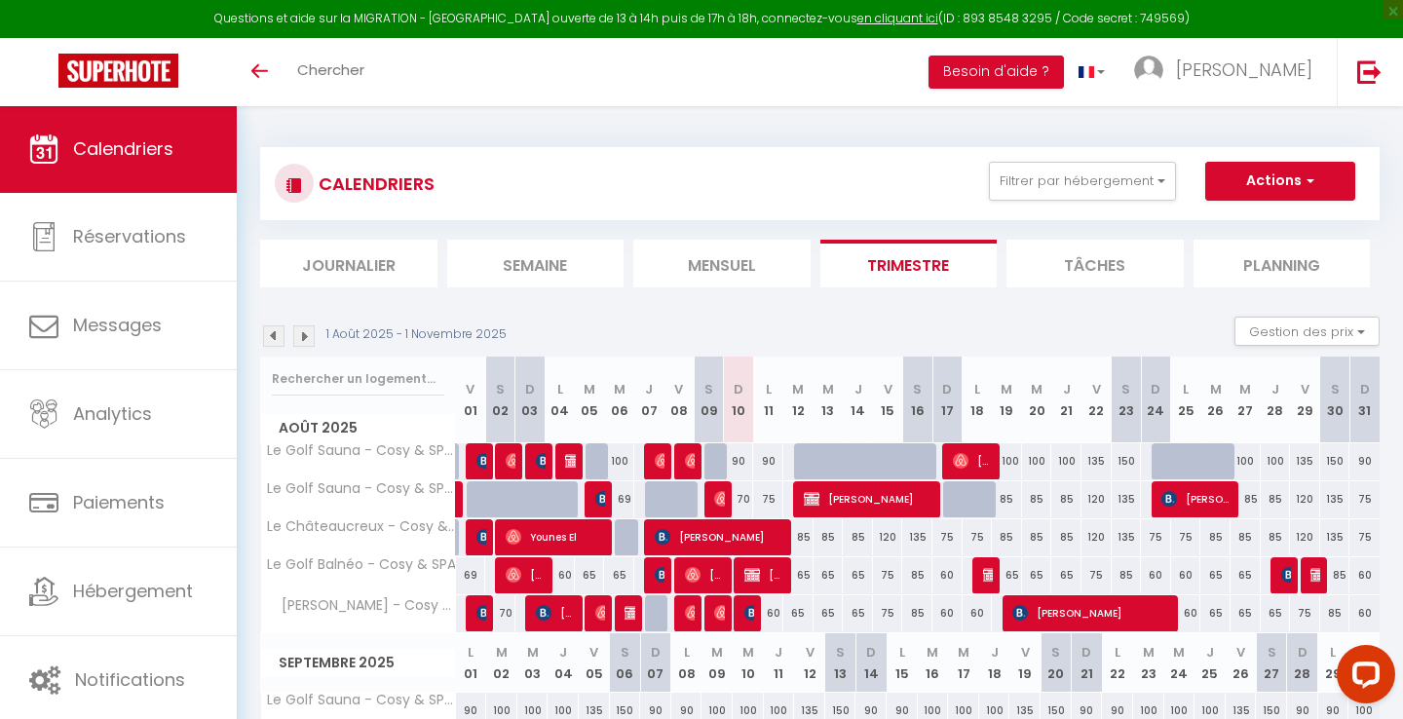
click at [986, 573] on img at bounding box center [991, 575] width 16 height 16
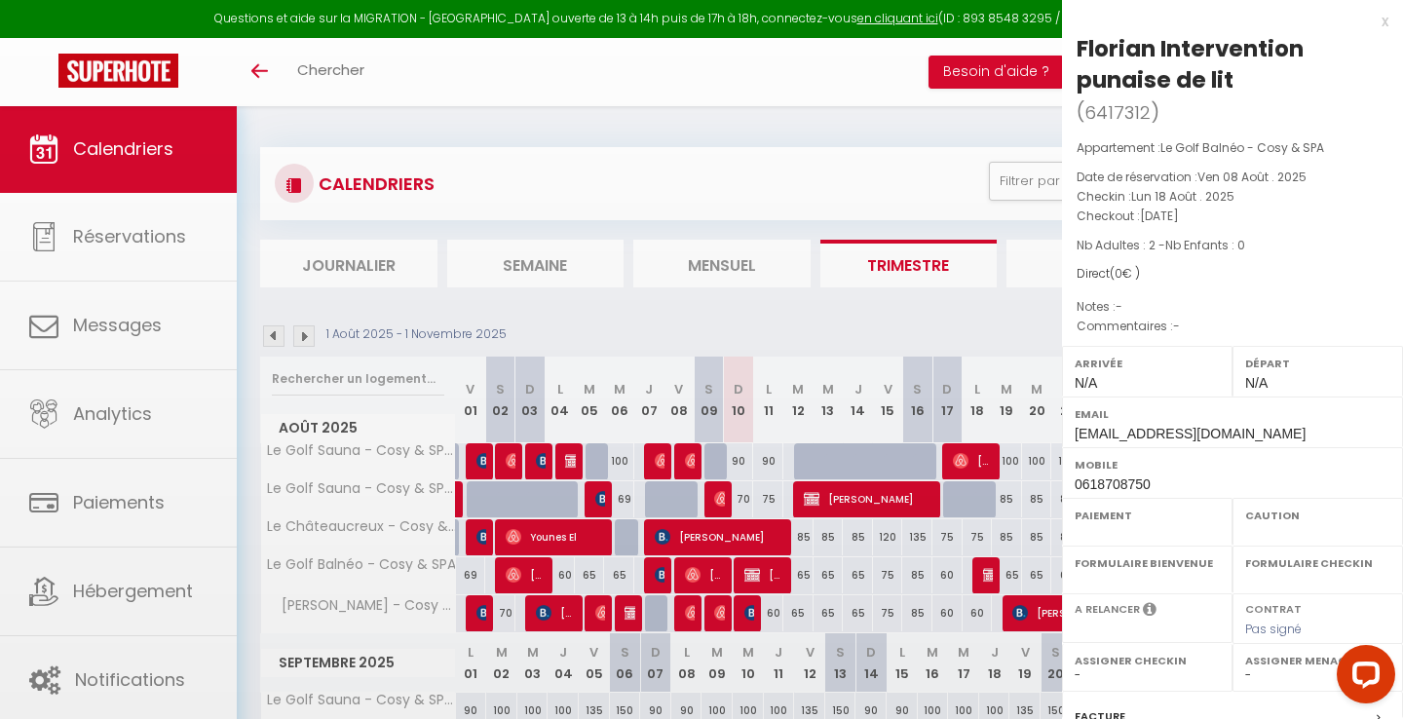
select select "OK"
select select "KO"
select select "0"
select select "1"
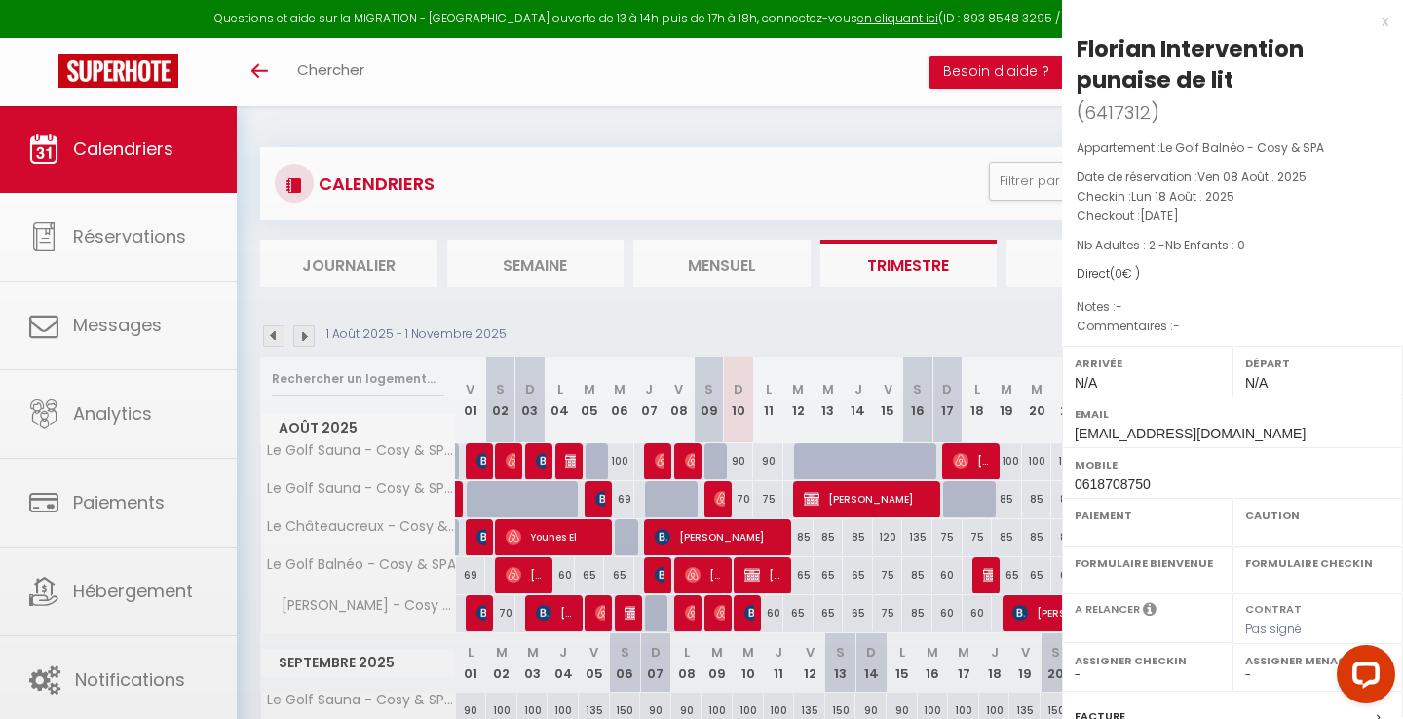
select select
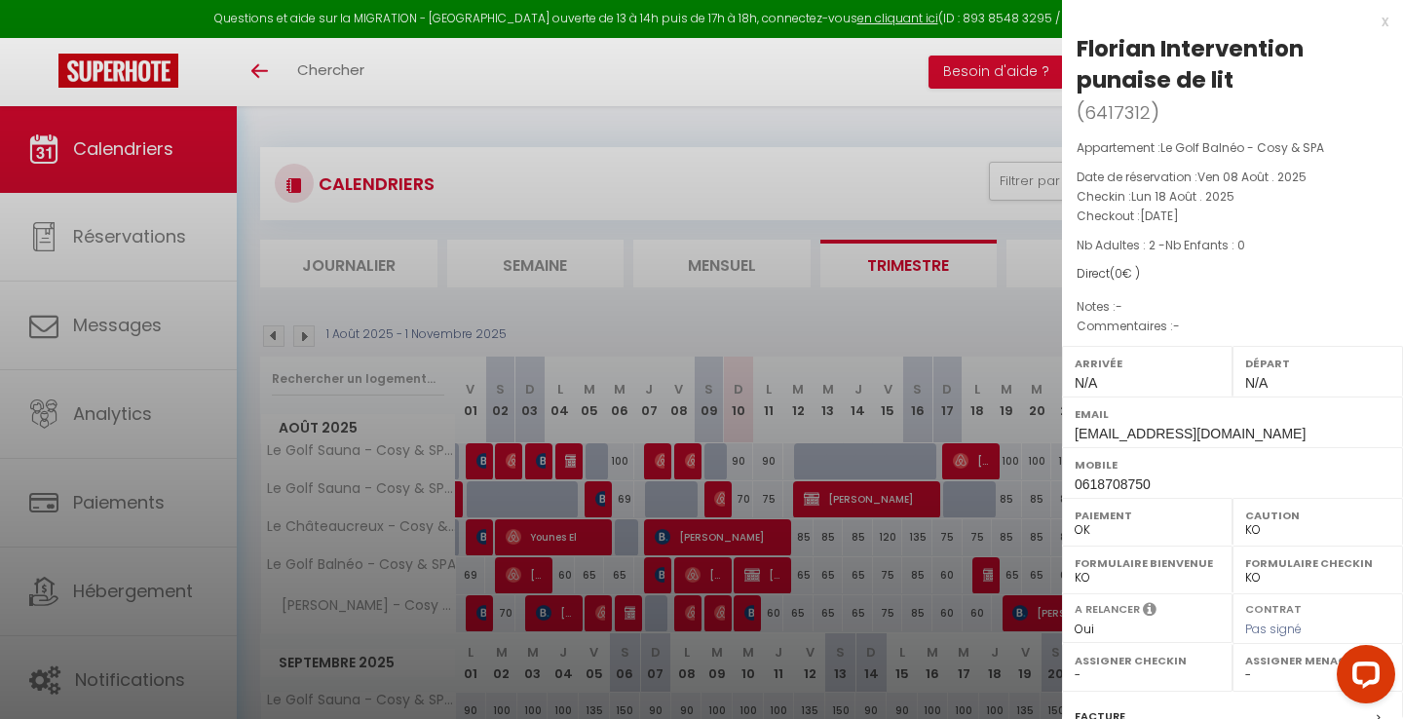
click at [943, 548] on div at bounding box center [701, 359] width 1403 height 719
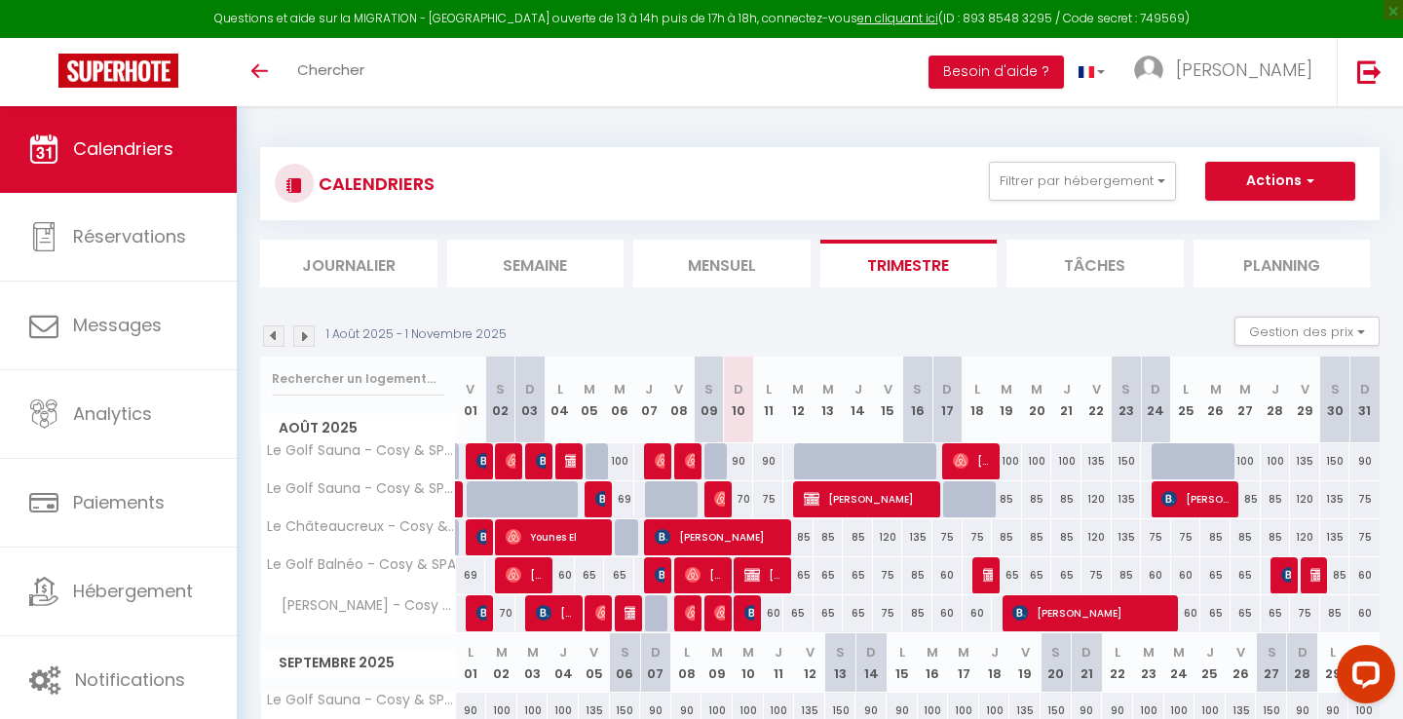
click at [986, 577] on img at bounding box center [991, 575] width 16 height 16
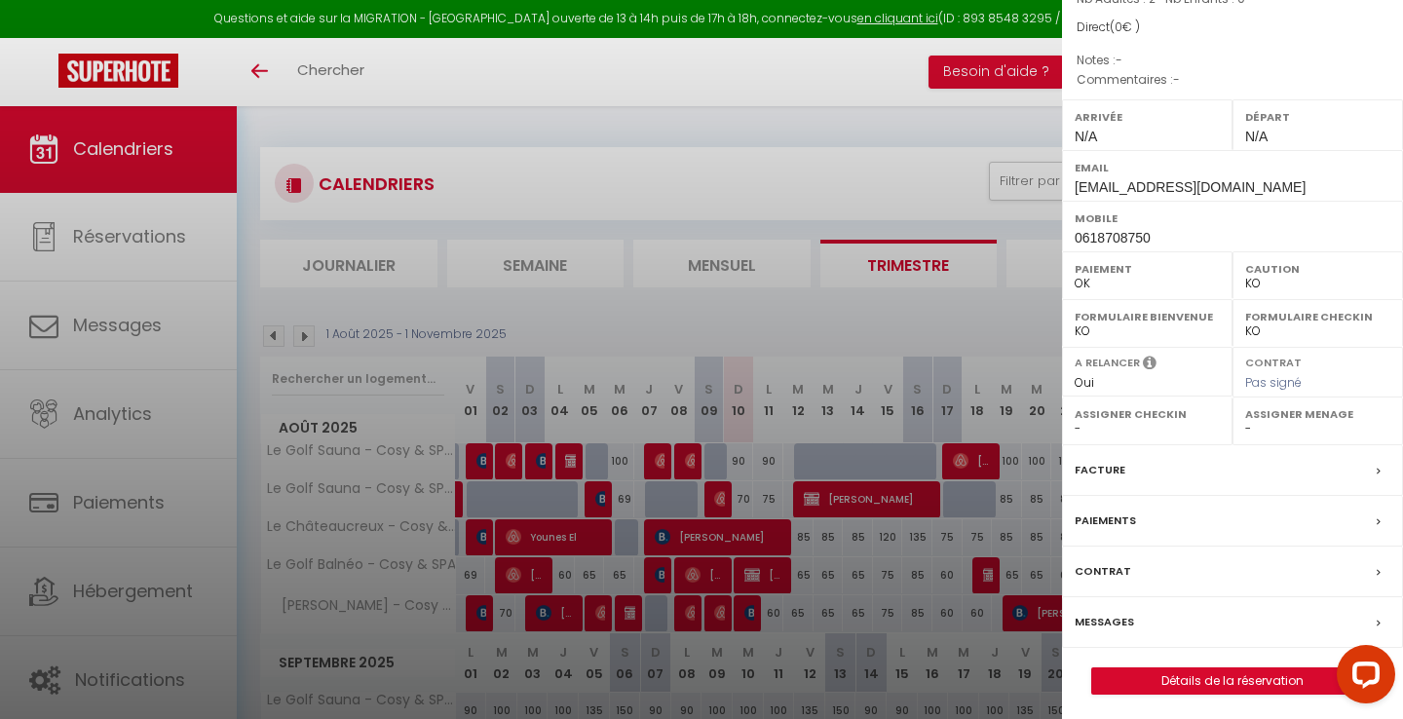
scroll to position [246, 0]
click at [1125, 669] on link "Détails de la réservation" at bounding box center [1232, 681] width 281 height 25
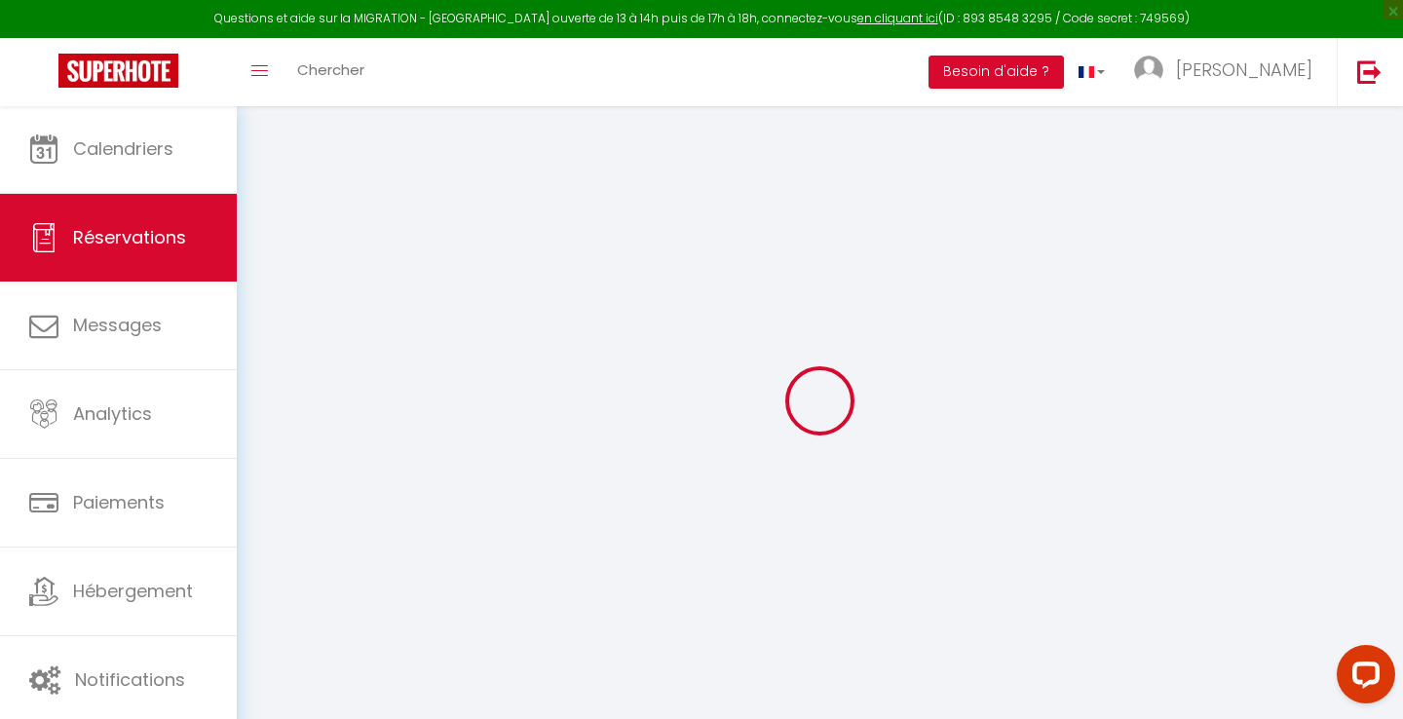
select select
select select "14"
checkbox input "false"
select select
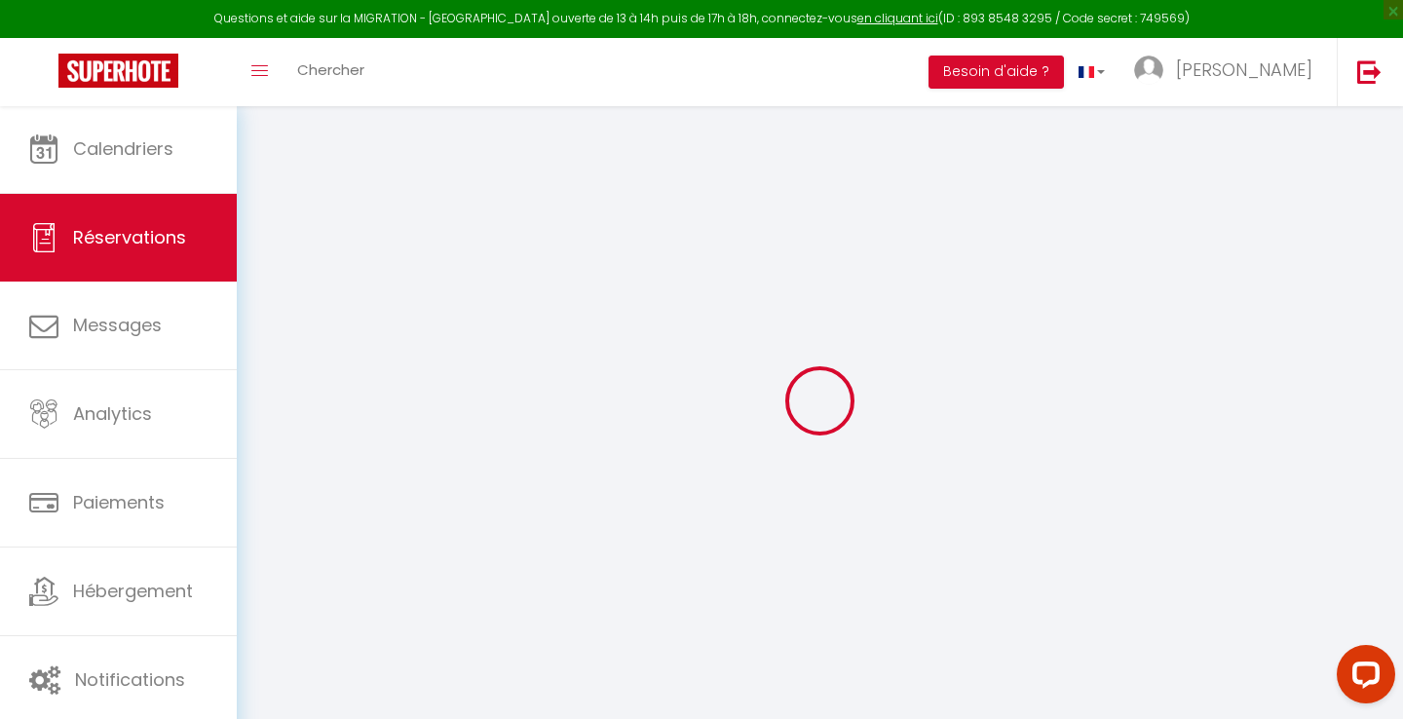
select select
checkbox input "false"
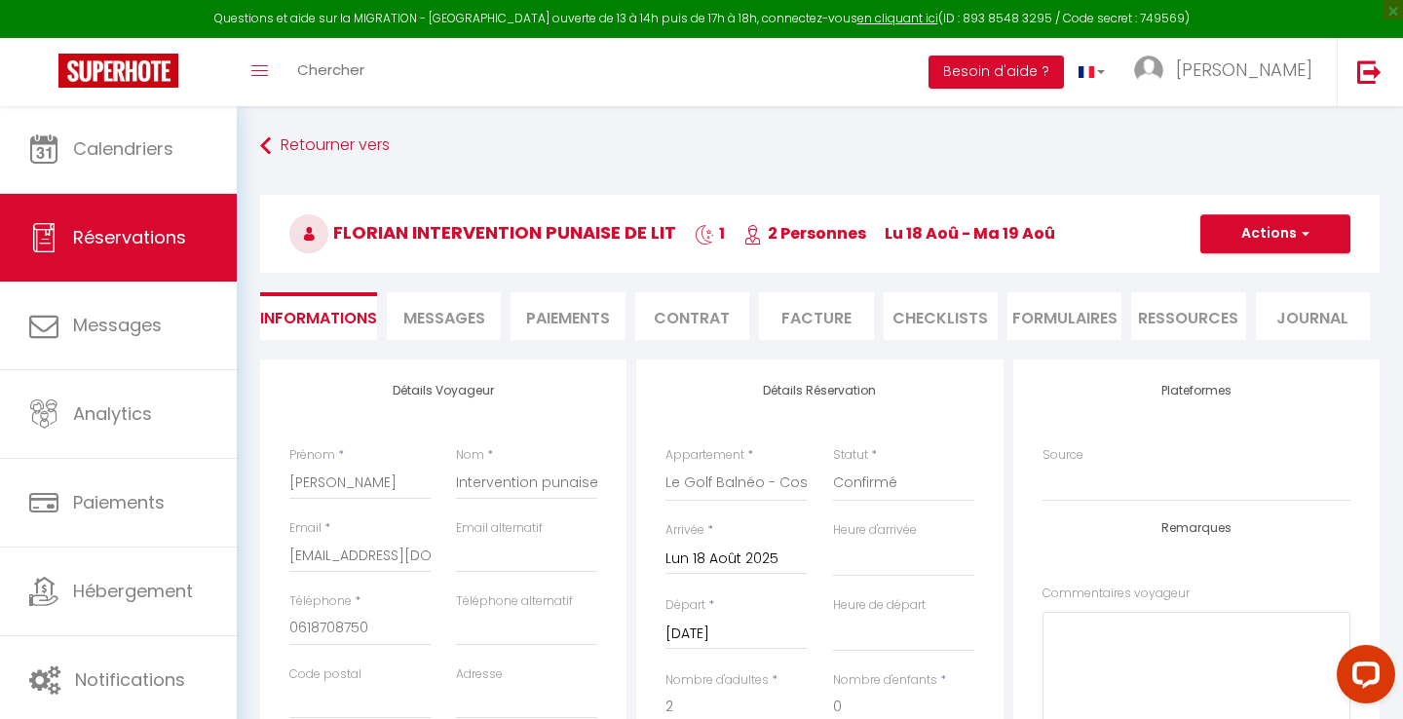
select select
checkbox input "false"
select select
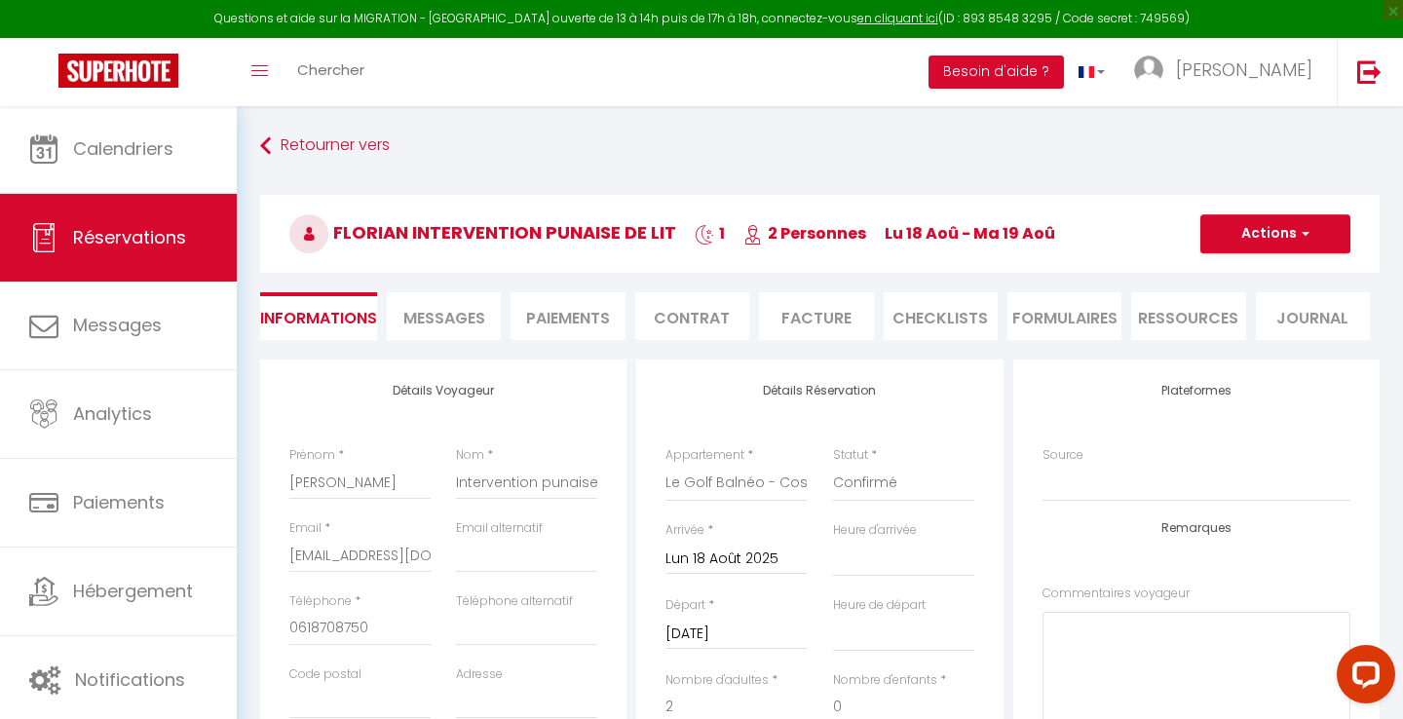
checkbox input "false"
select select
checkbox input "false"
select select
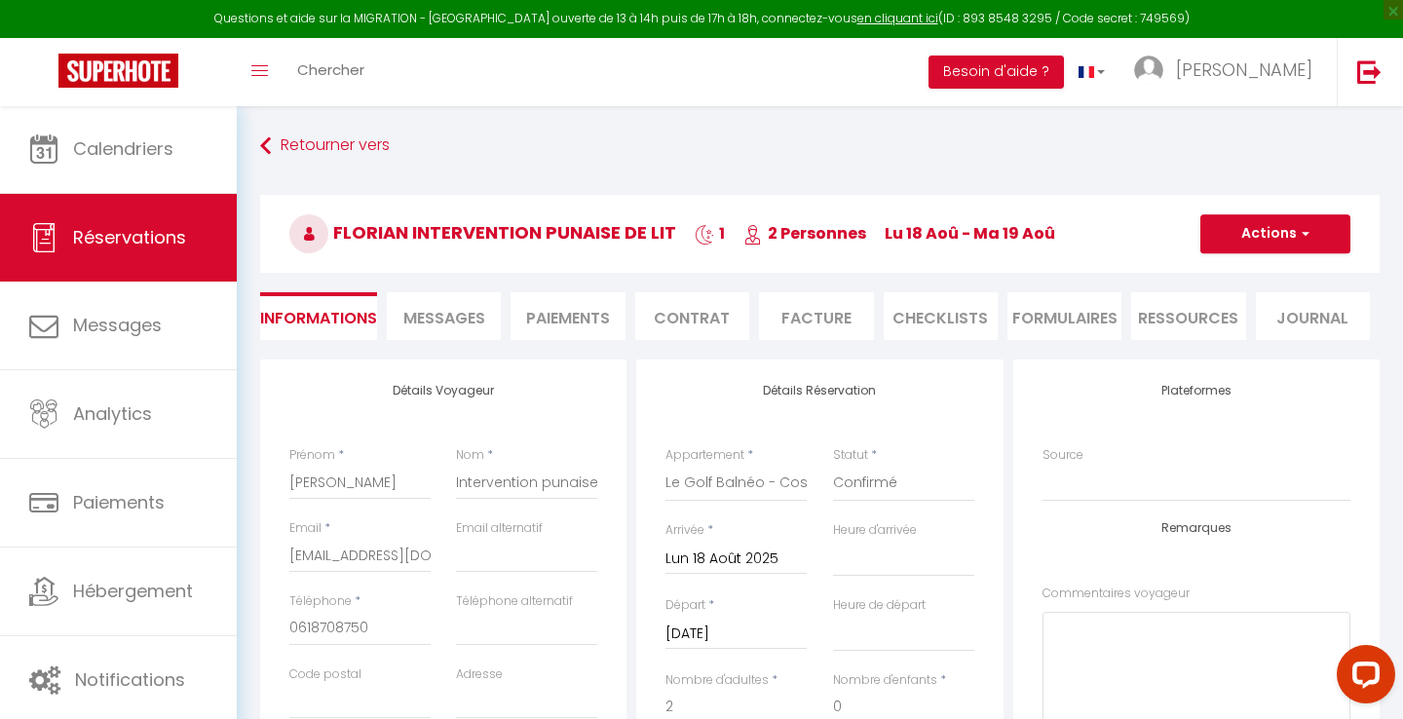
select select
click at [739, 553] on input "Lun 18 Août 2025" at bounding box center [735, 559] width 141 height 25
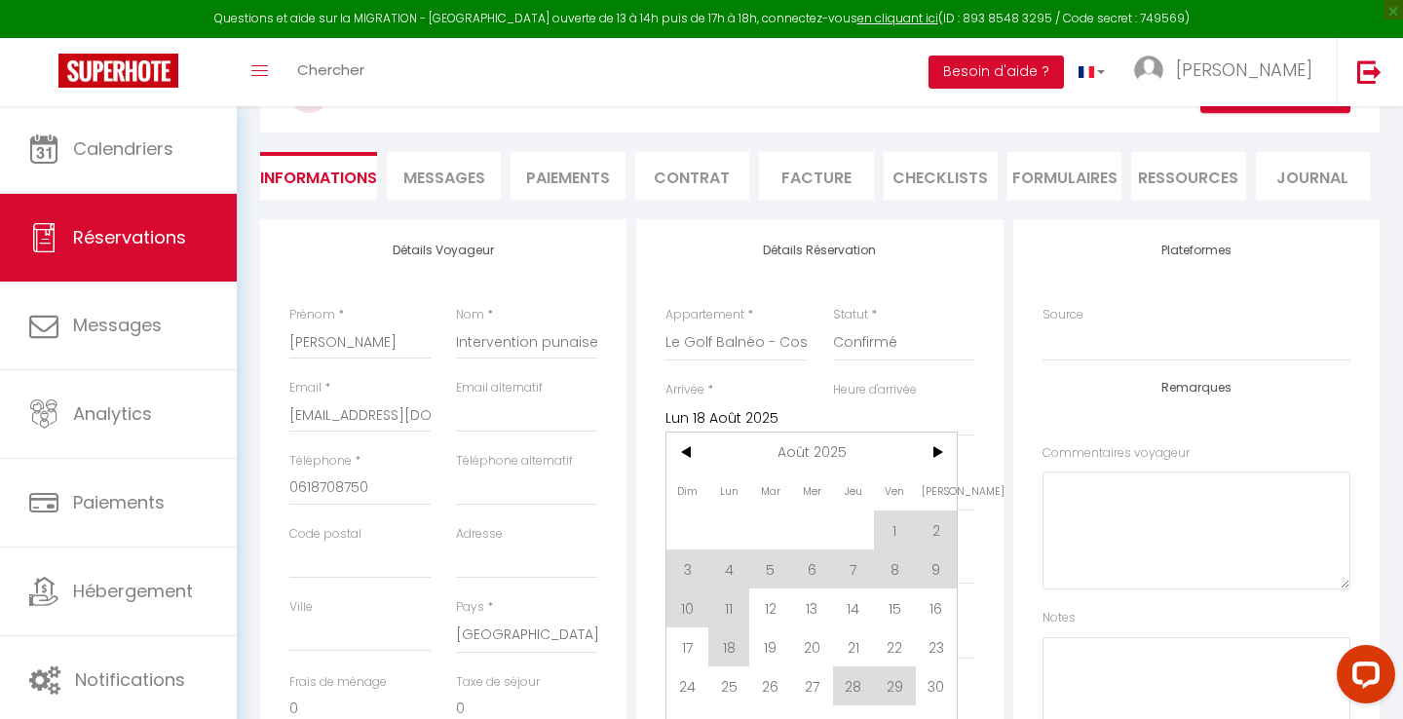
scroll to position [149, 0]
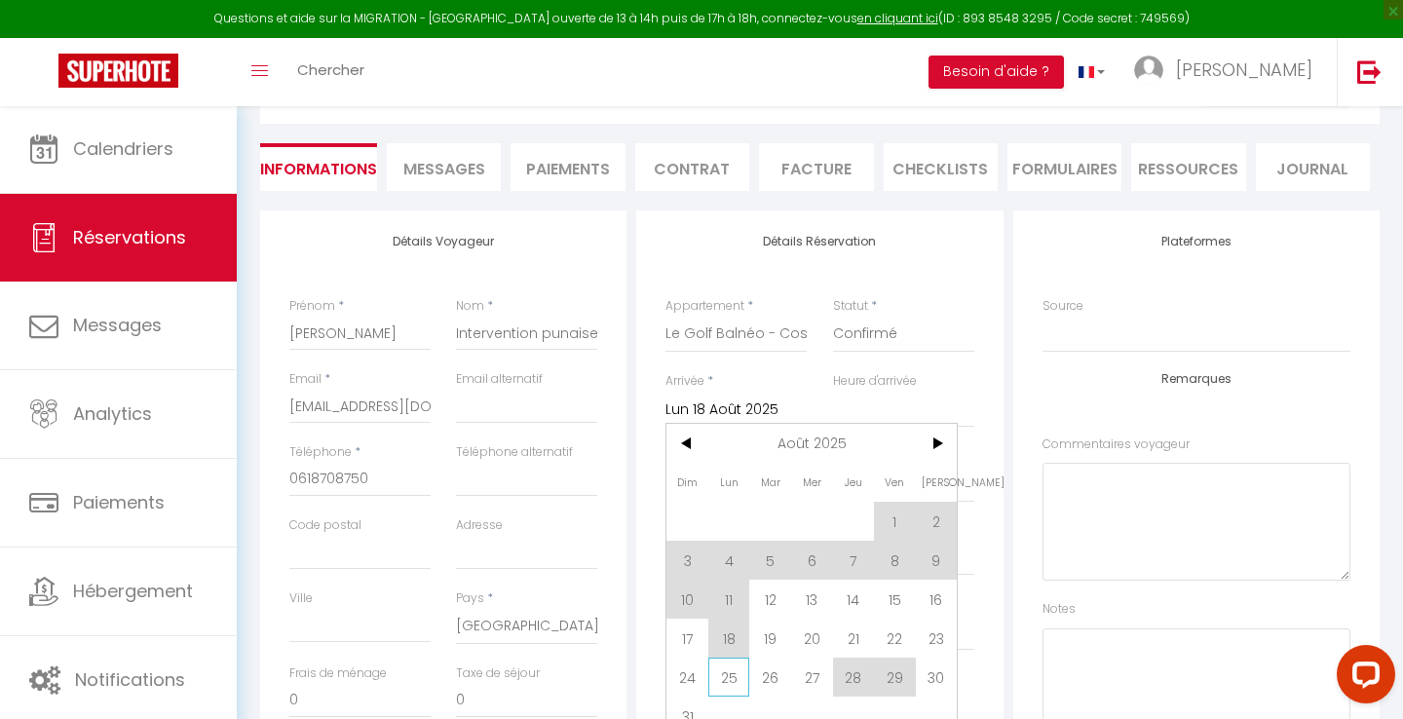
click at [732, 685] on span "25" at bounding box center [729, 677] width 42 height 39
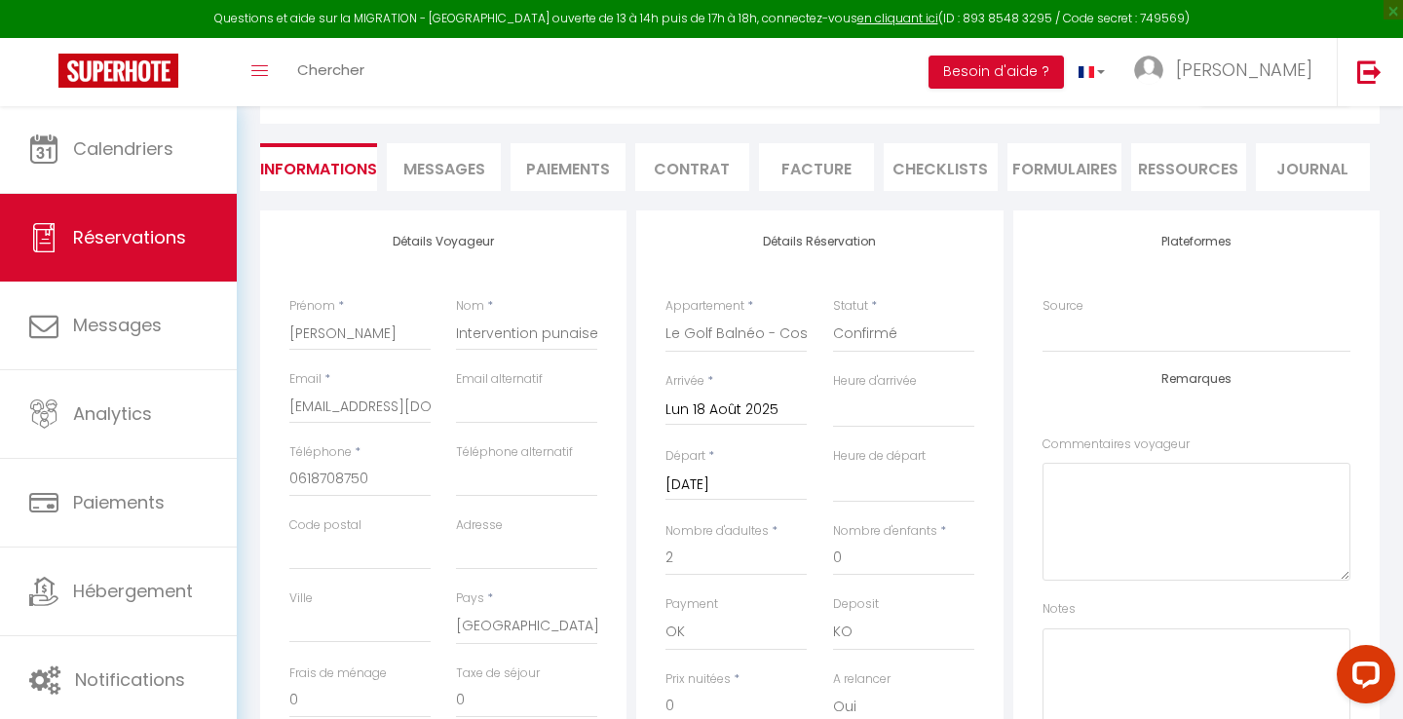
type input "Lun 25 Août 2025"
select select
checkbox input "false"
click at [710, 492] on input "[DATE]" at bounding box center [735, 484] width 141 height 25
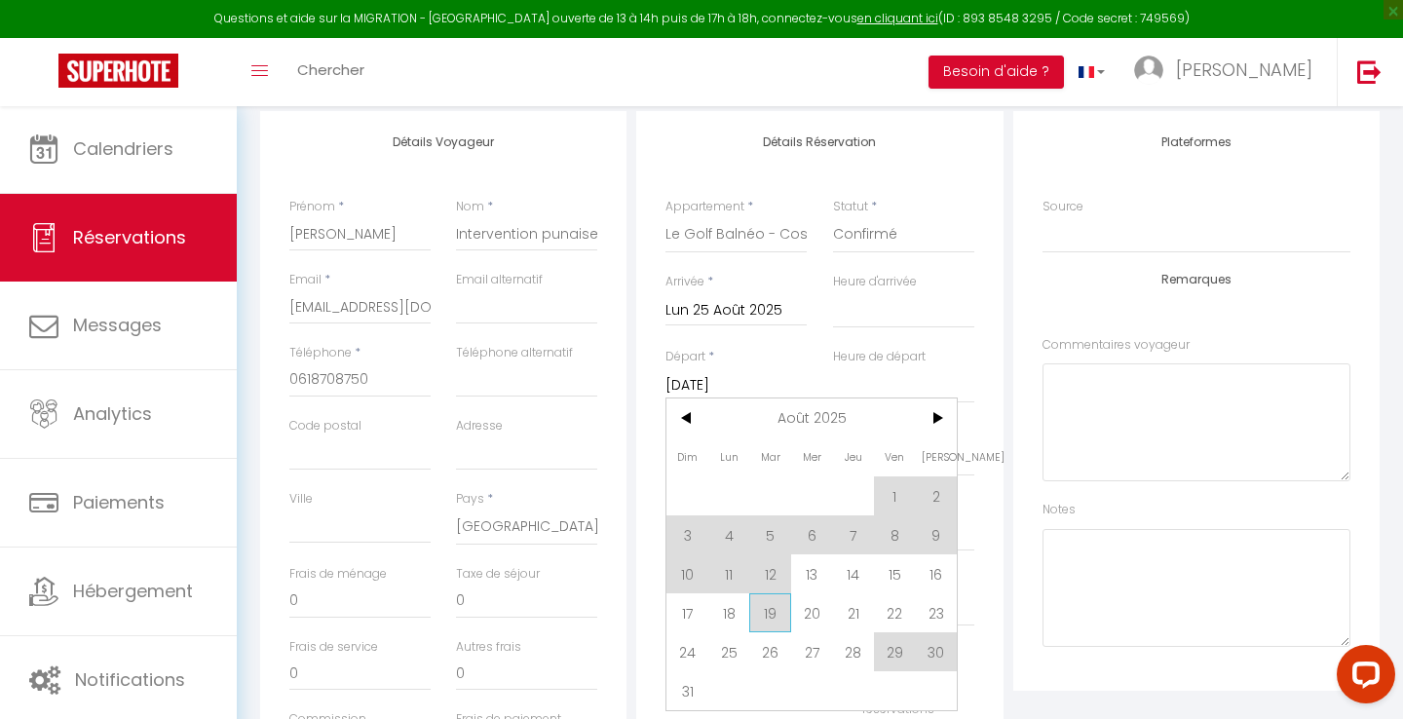
scroll to position [306, 0]
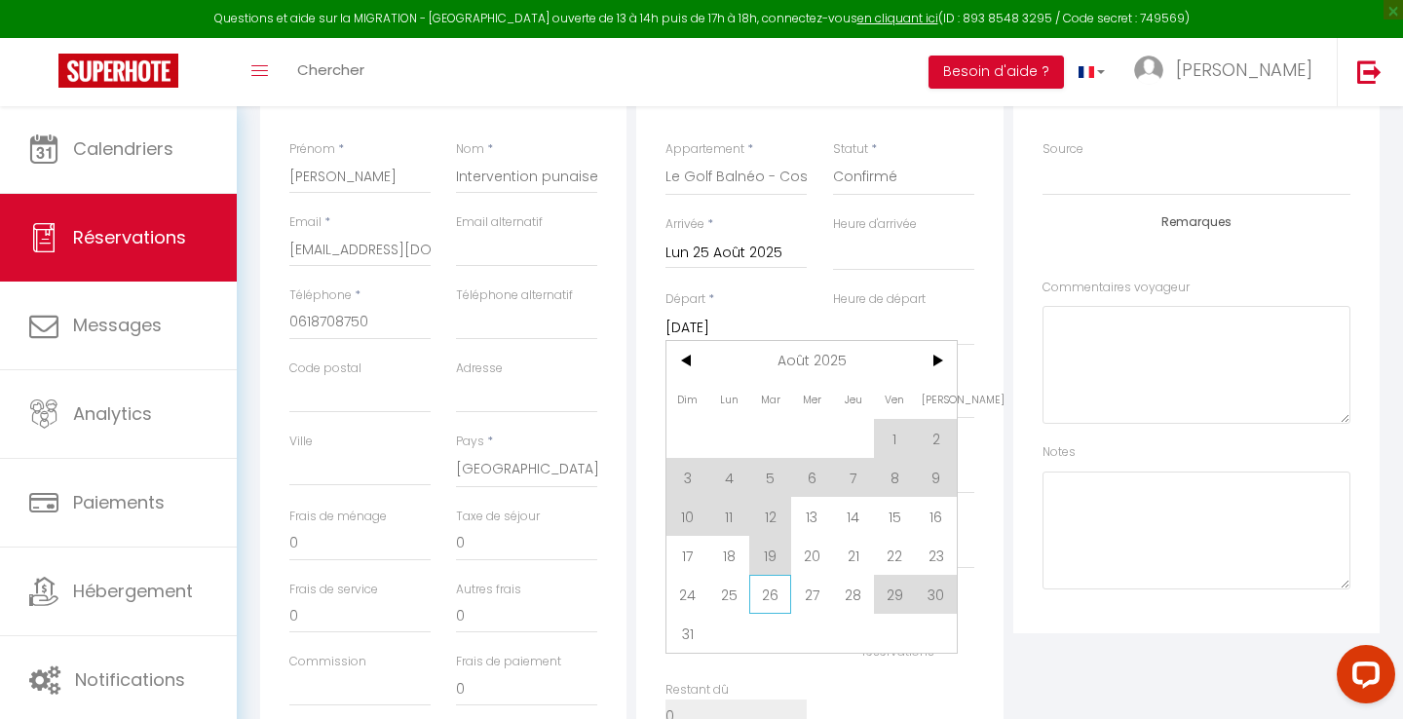
click at [767, 605] on span "26" at bounding box center [770, 594] width 42 height 39
type input "35"
type input "3"
select select
type input "[DATE]"
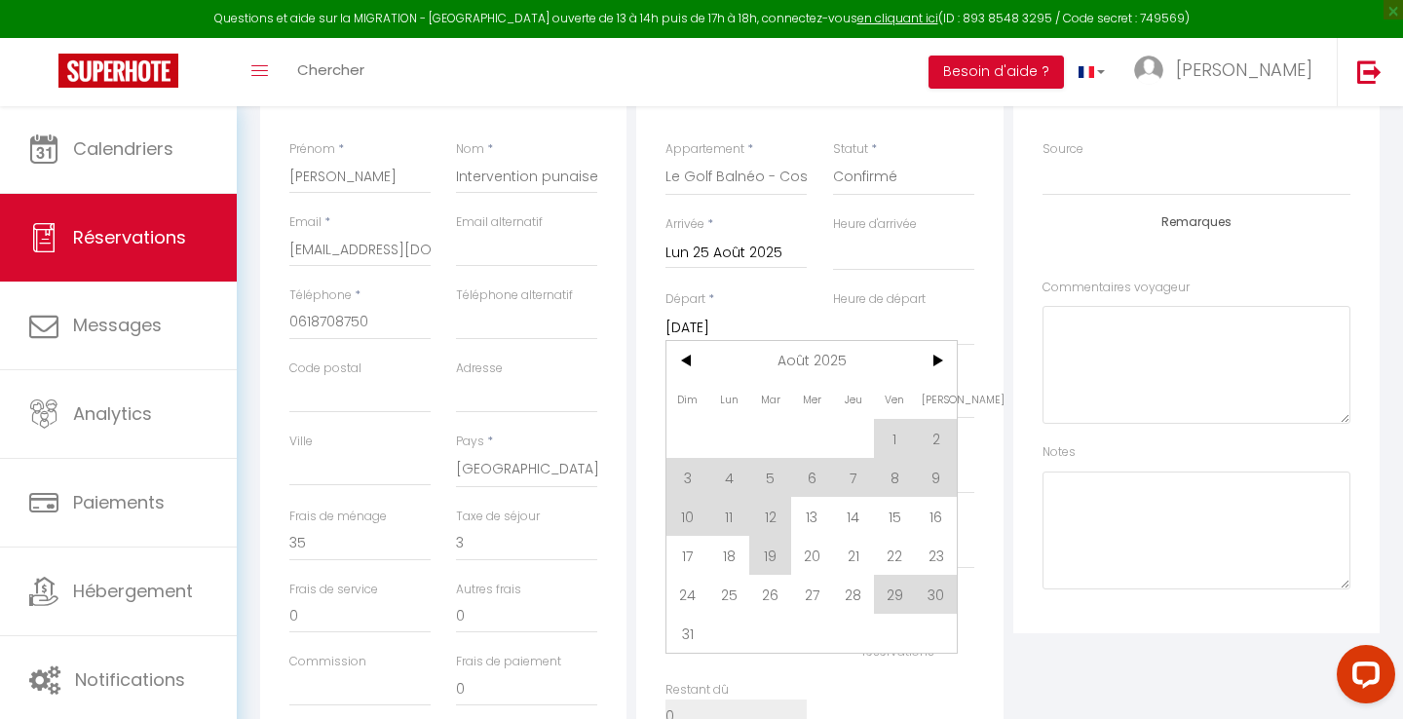
select select
type input "60"
checkbox input "false"
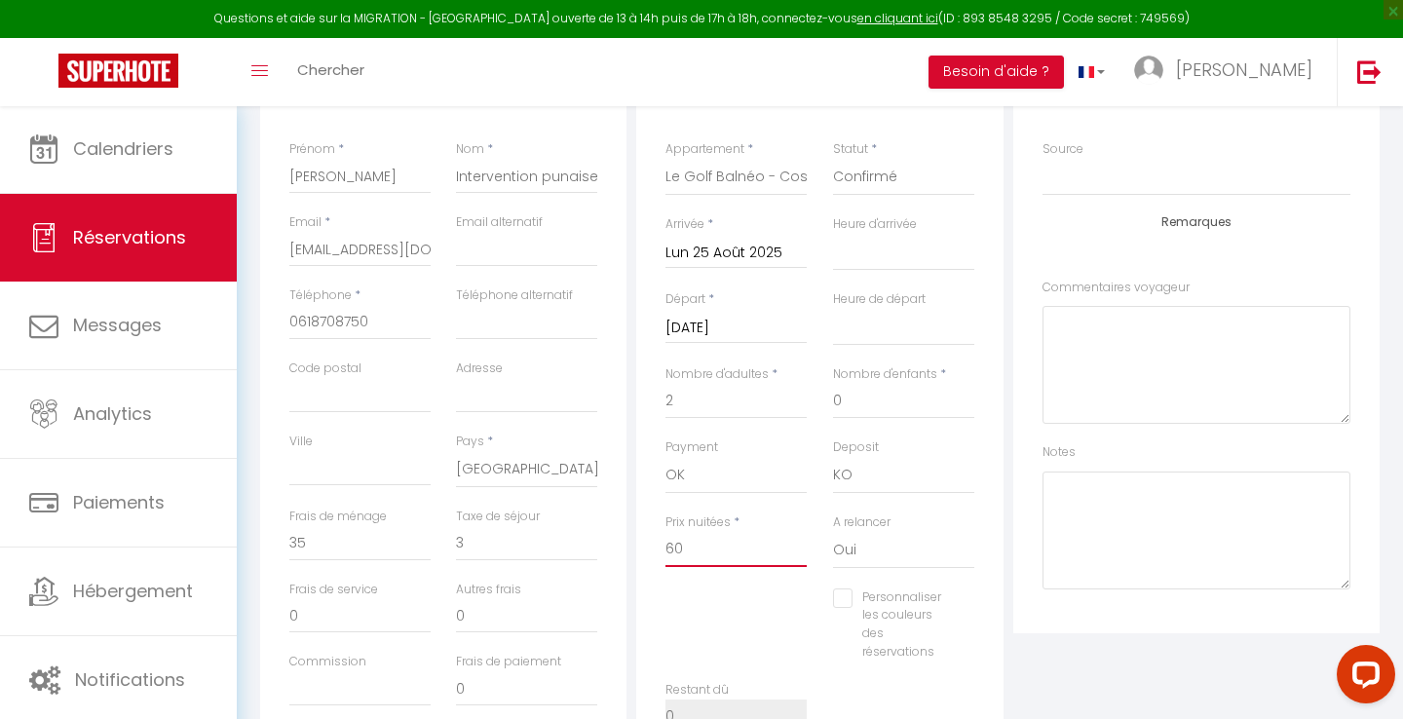
drag, startPoint x: 650, startPoint y: 545, endPoint x: 633, endPoint y: 545, distance: 16.6
click at [633, 545] on div "Détails Réservation Appartement * Le Golf Sauna - Cosy & SPA / 2 chambres - 4 p…" at bounding box center [819, 416] width 376 height 725
select select
checkbox input "false"
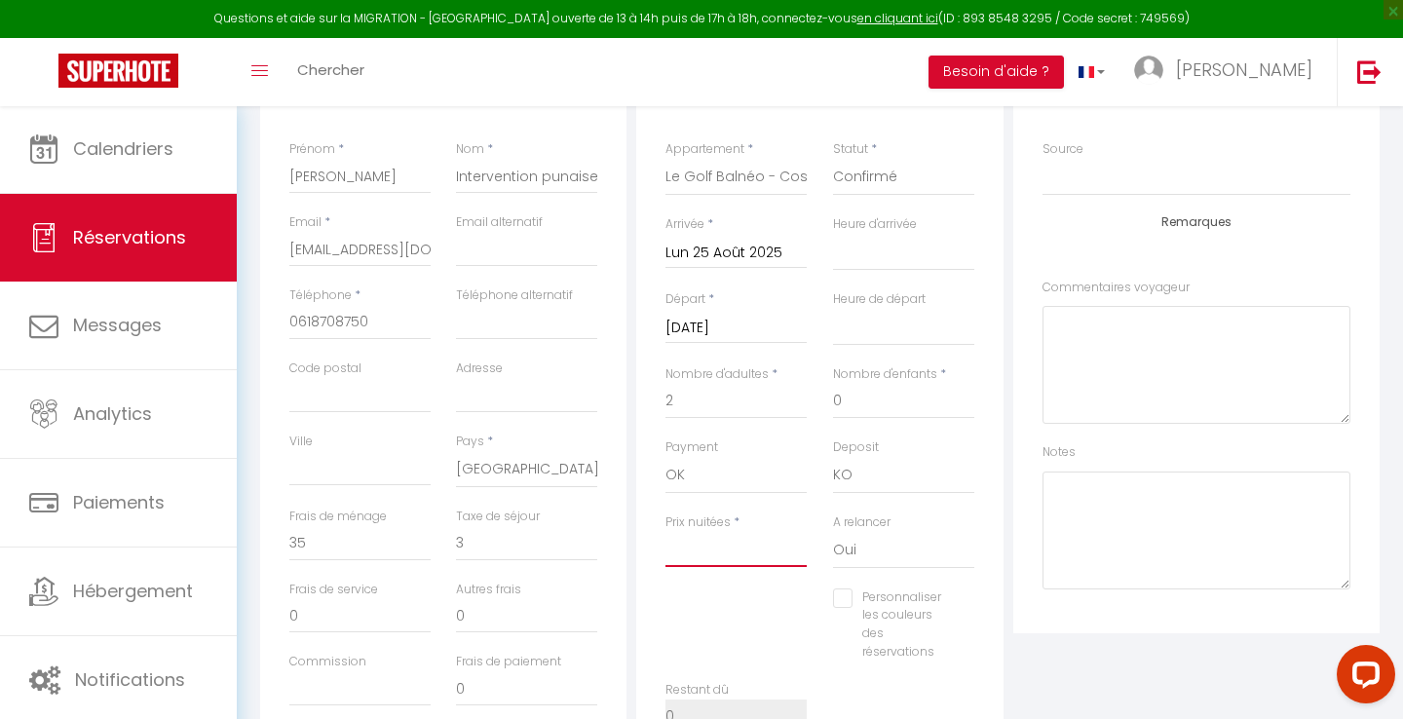
type input "à"
select select
checkbox input "false"
select select
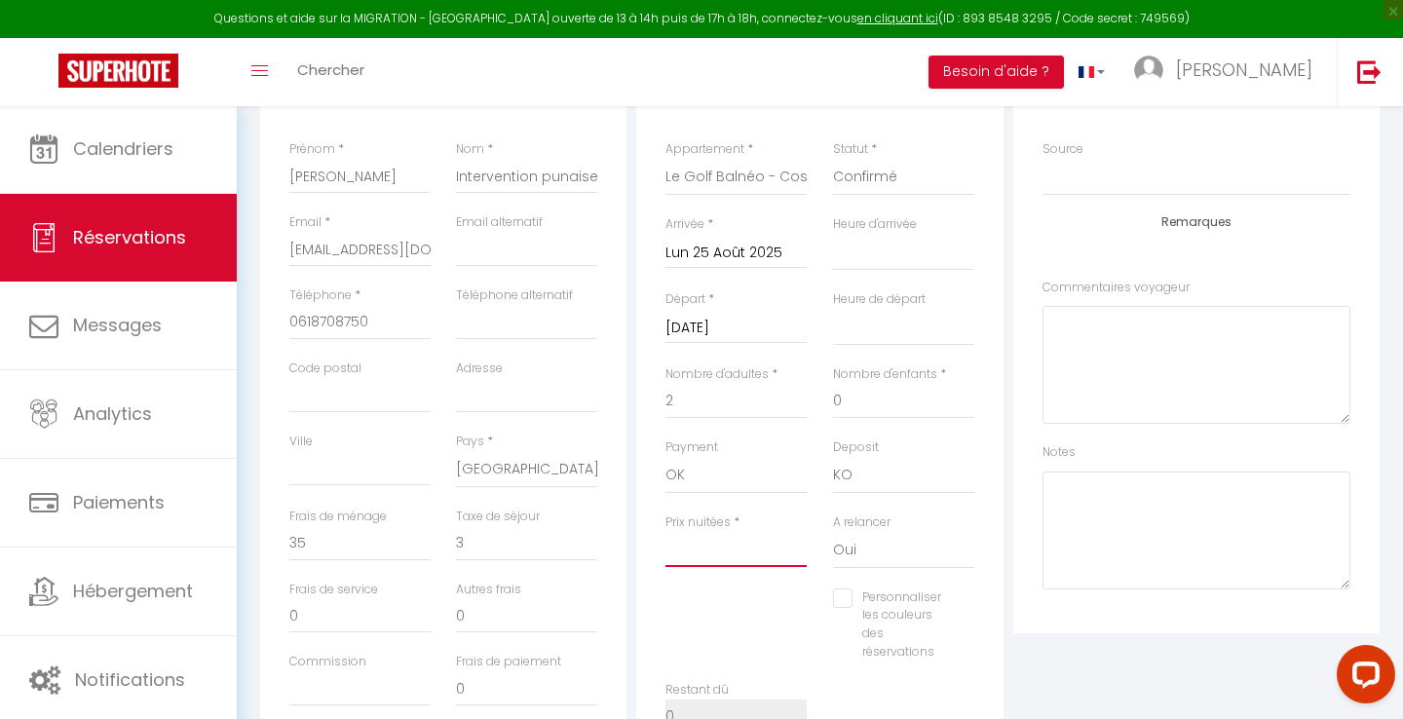
select select
checkbox input "false"
type input "0"
select select
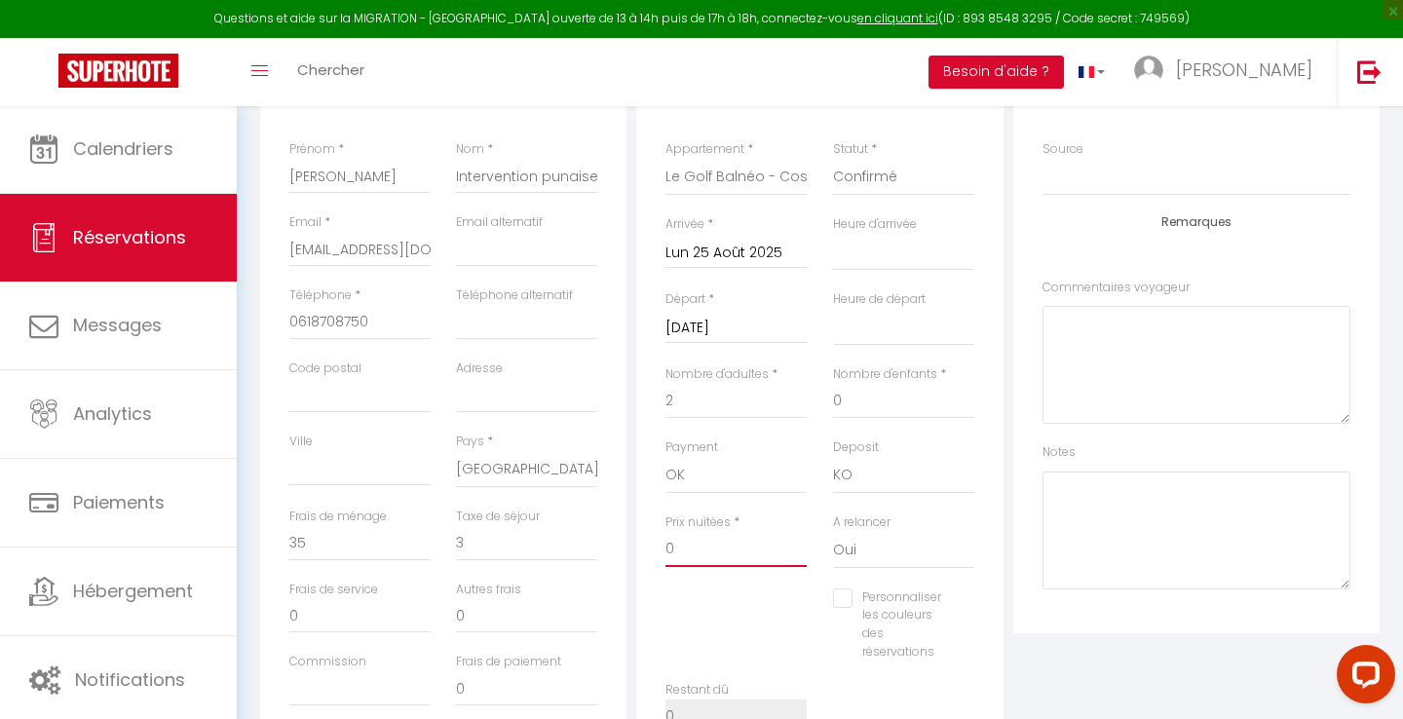
checkbox input "false"
type input "0"
select select
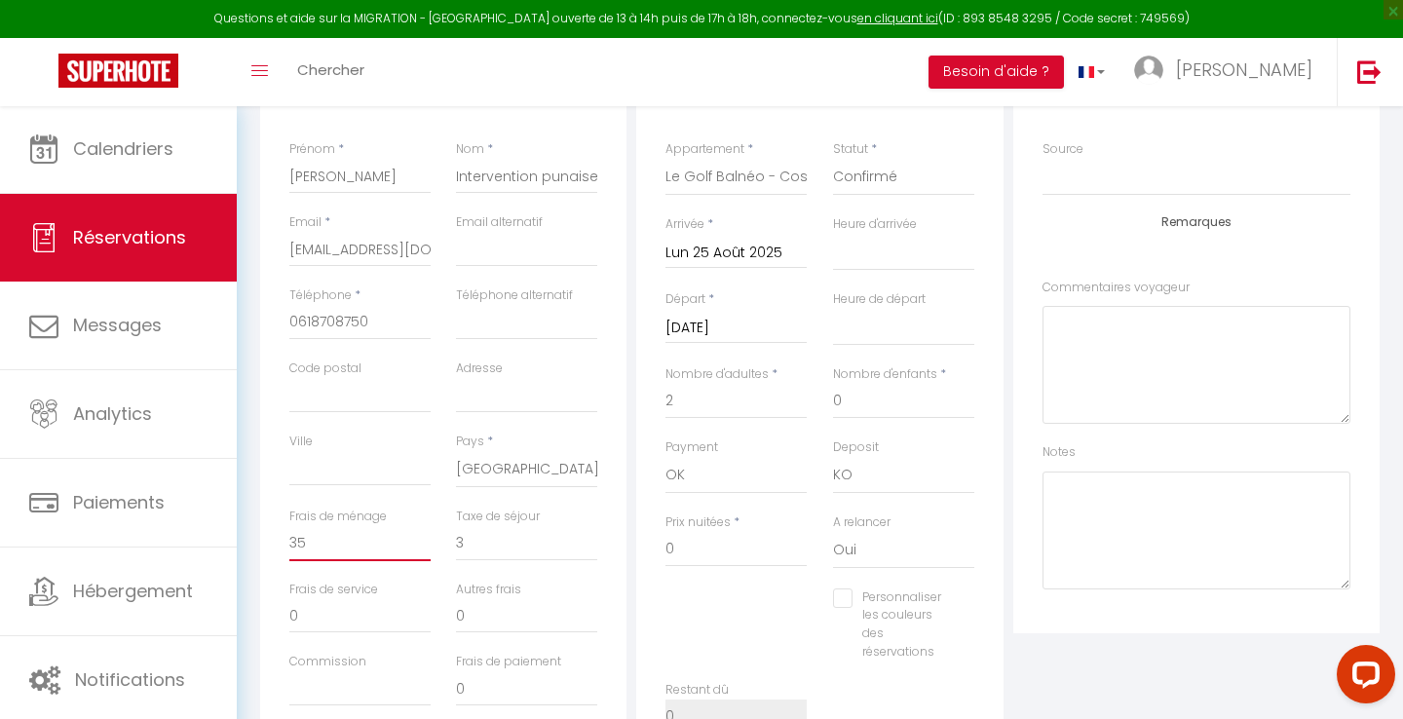
select select
checkbox input "false"
drag, startPoint x: 308, startPoint y: 536, endPoint x: 245, endPoint y: 536, distance: 63.3
click at [245, 536] on div "Retourner vers Florian Intervention punaise de lit 1 2 Personnes lu 18 Aoû - ma…" at bounding box center [820, 488] width 1166 height 1379
select select
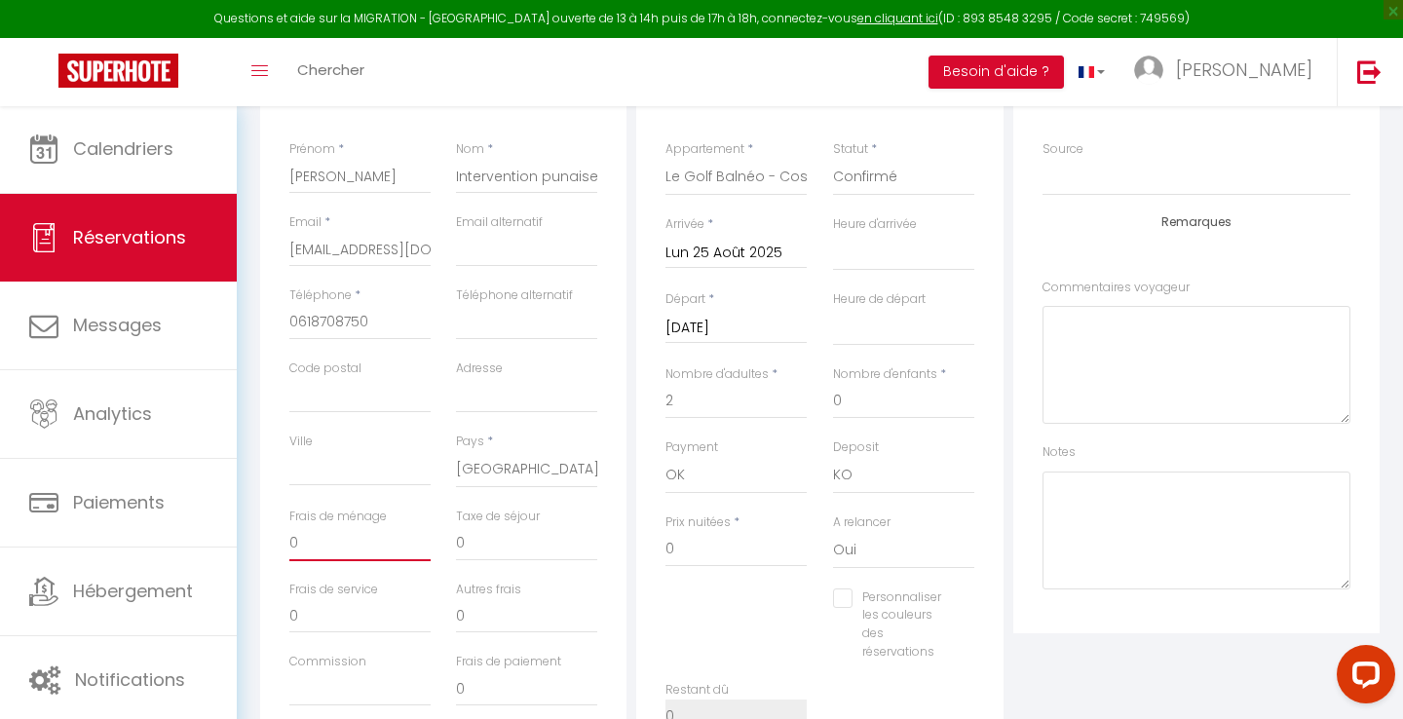
select select
checkbox input "false"
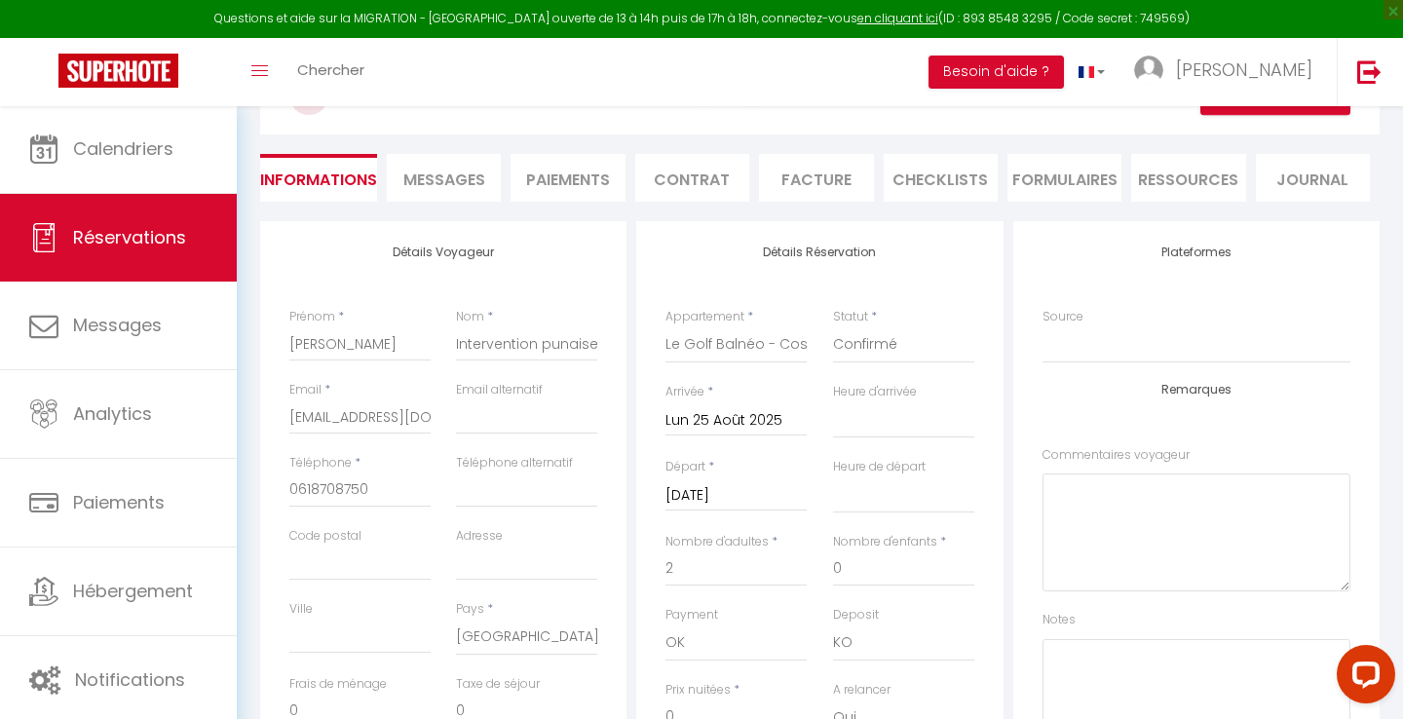
scroll to position [37, 0]
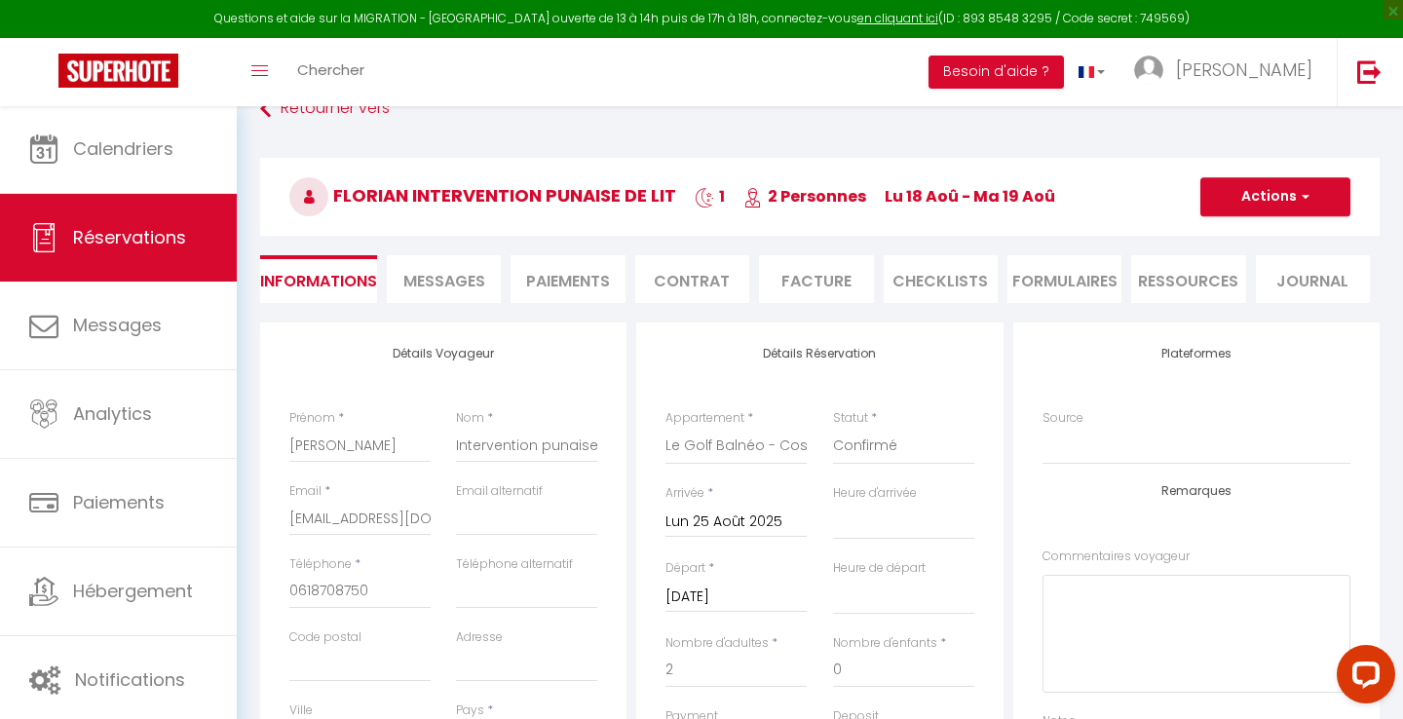
click at [1263, 192] on button "Actions" at bounding box center [1275, 196] width 150 height 39
click at [1245, 238] on link "Enregistrer" at bounding box center [1256, 239] width 154 height 25
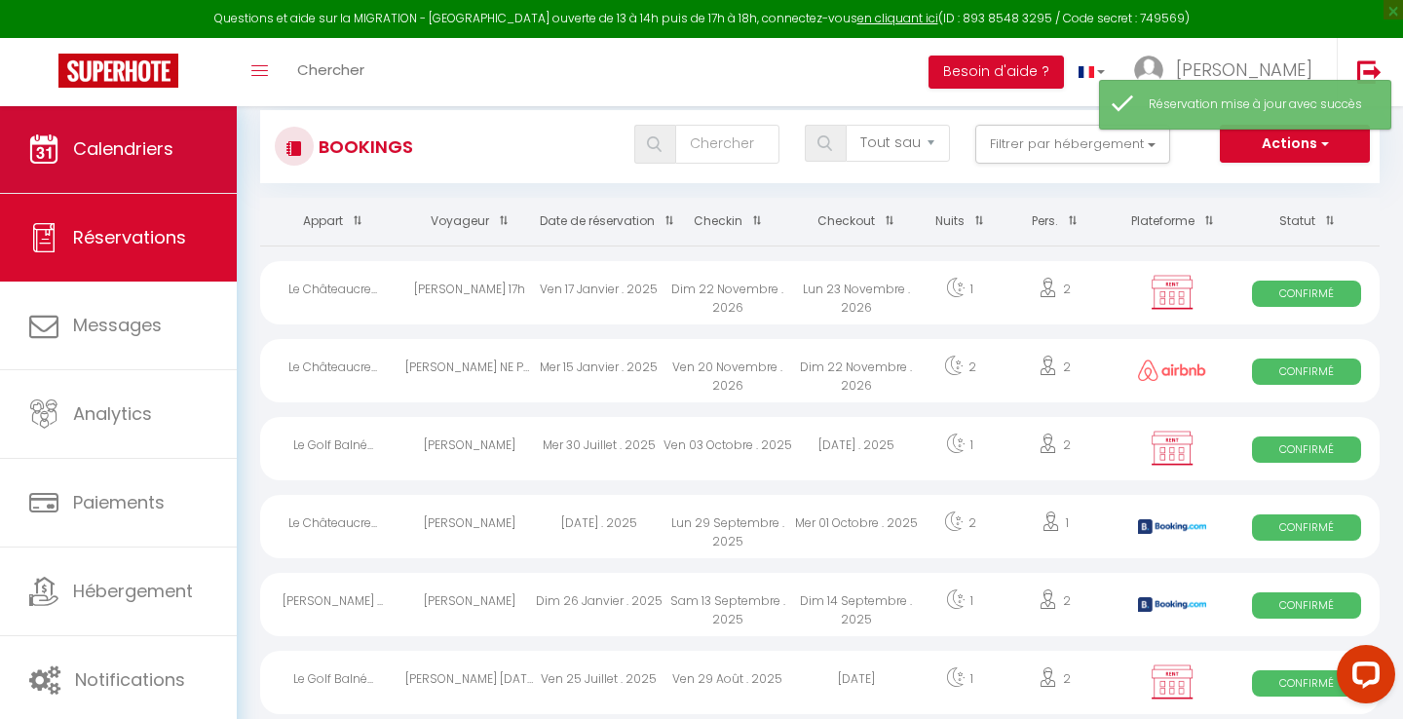
click at [150, 151] on span "Calendriers" at bounding box center [123, 148] width 100 height 24
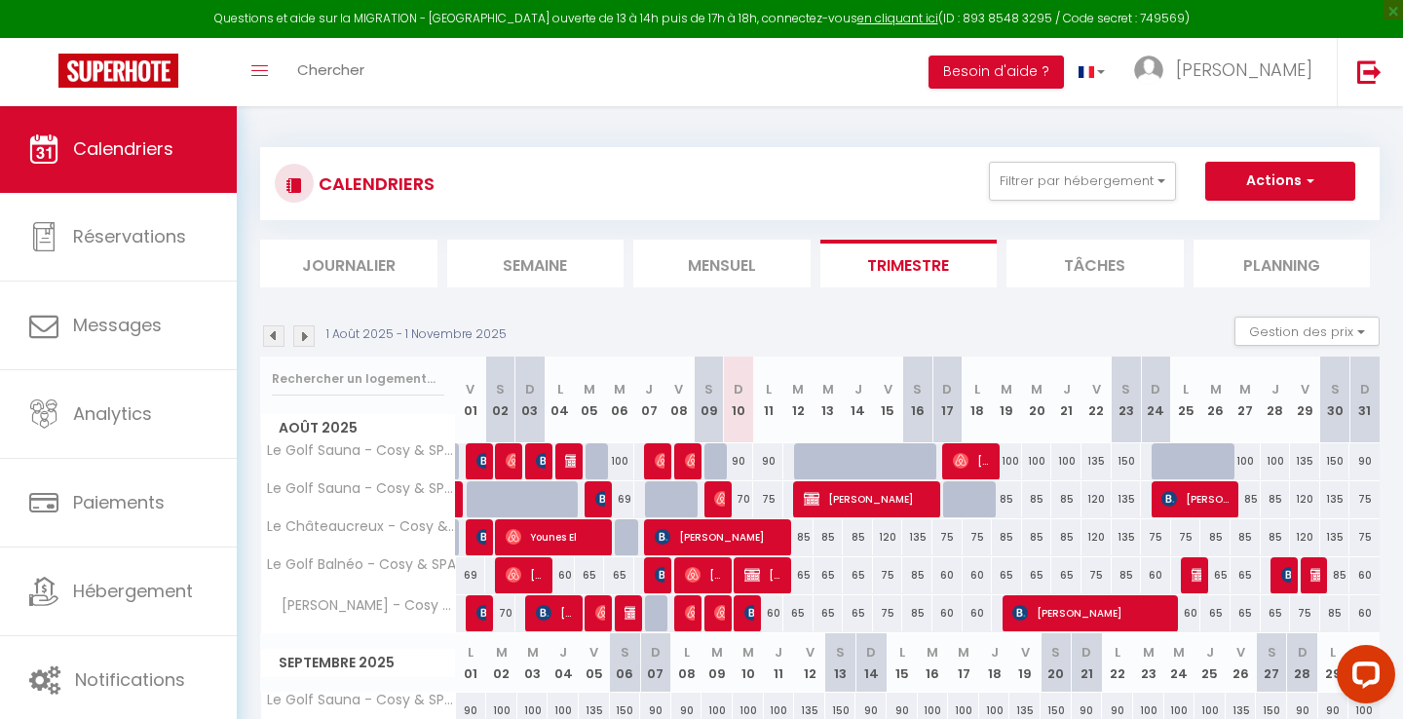
click at [769, 500] on div "75" at bounding box center [768, 499] width 30 height 36
type input "75"
type input "Lun 11 Août 2025"
type input "[DATE]"
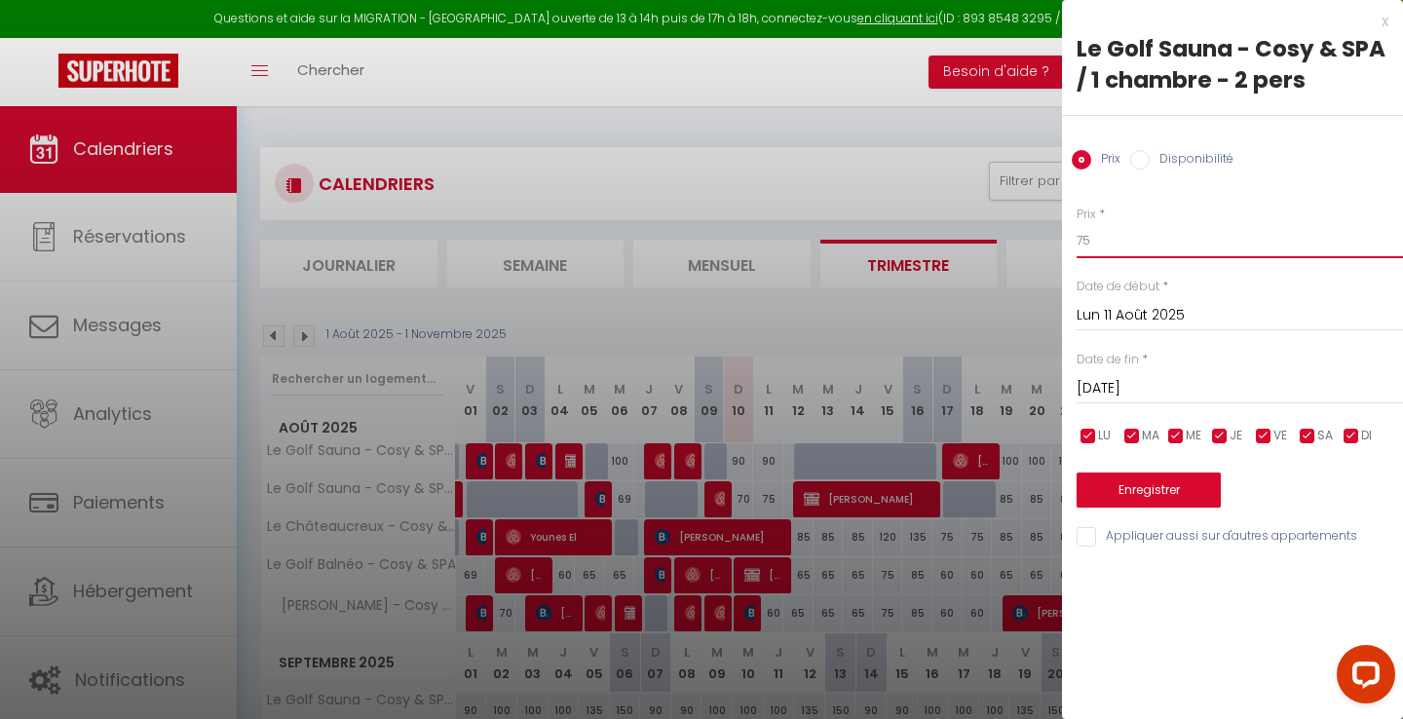
click at [1100, 245] on input "75" at bounding box center [1240, 240] width 326 height 35
type input "70"
click at [1147, 491] on button "Enregistrer" at bounding box center [1149, 489] width 144 height 35
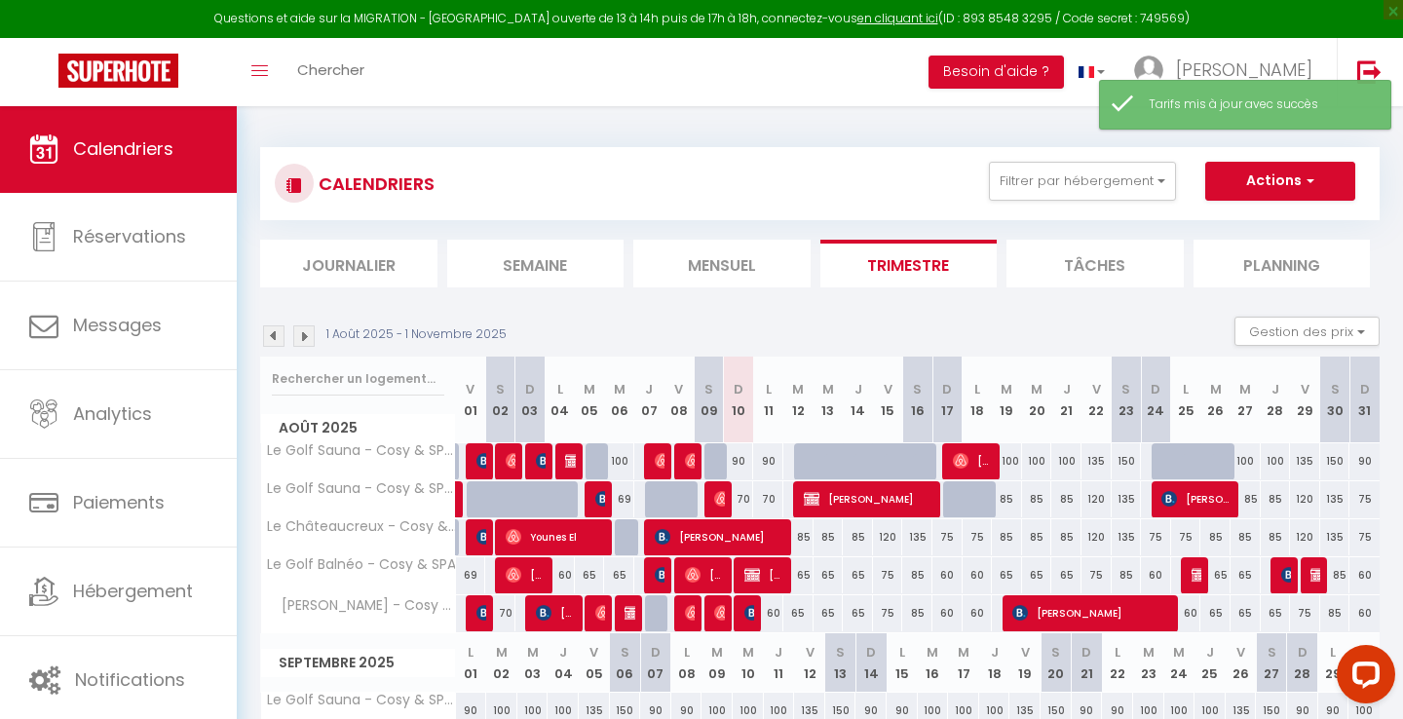
click at [805, 537] on div "85" at bounding box center [798, 537] width 30 height 36
type input "85"
type input "[DATE]"
type input "Mer 13 Août 2025"
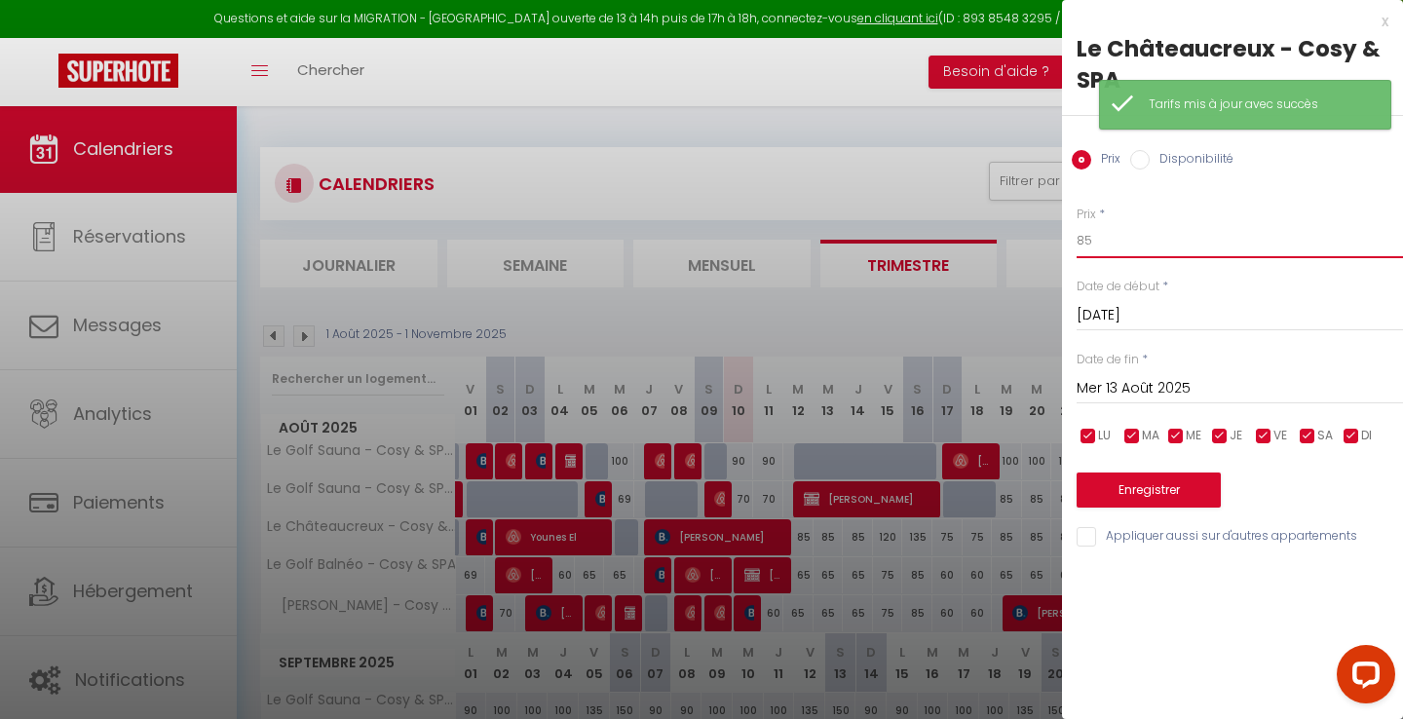
drag, startPoint x: 1084, startPoint y: 234, endPoint x: 1017, endPoint y: 234, distance: 67.2
click at [1017, 234] on body "Questions et aide sur la MIGRATION - [GEOGRAPHIC_DATA] ouverte de 13 à 14h puis…" at bounding box center [701, 659] width 1403 height 1109
type input "70"
click at [1099, 472] on button "Enregistrer" at bounding box center [1149, 489] width 144 height 35
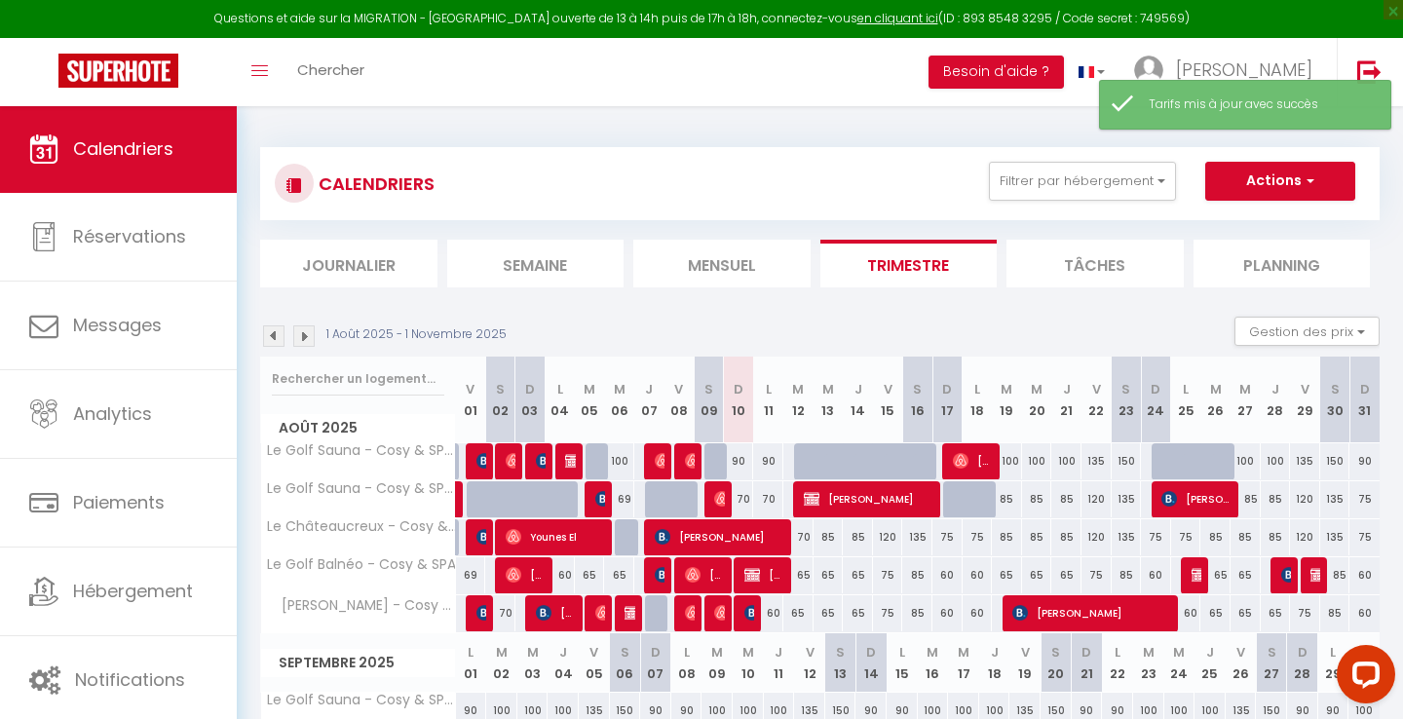
click at [828, 534] on div "85" at bounding box center [828, 537] width 30 height 36
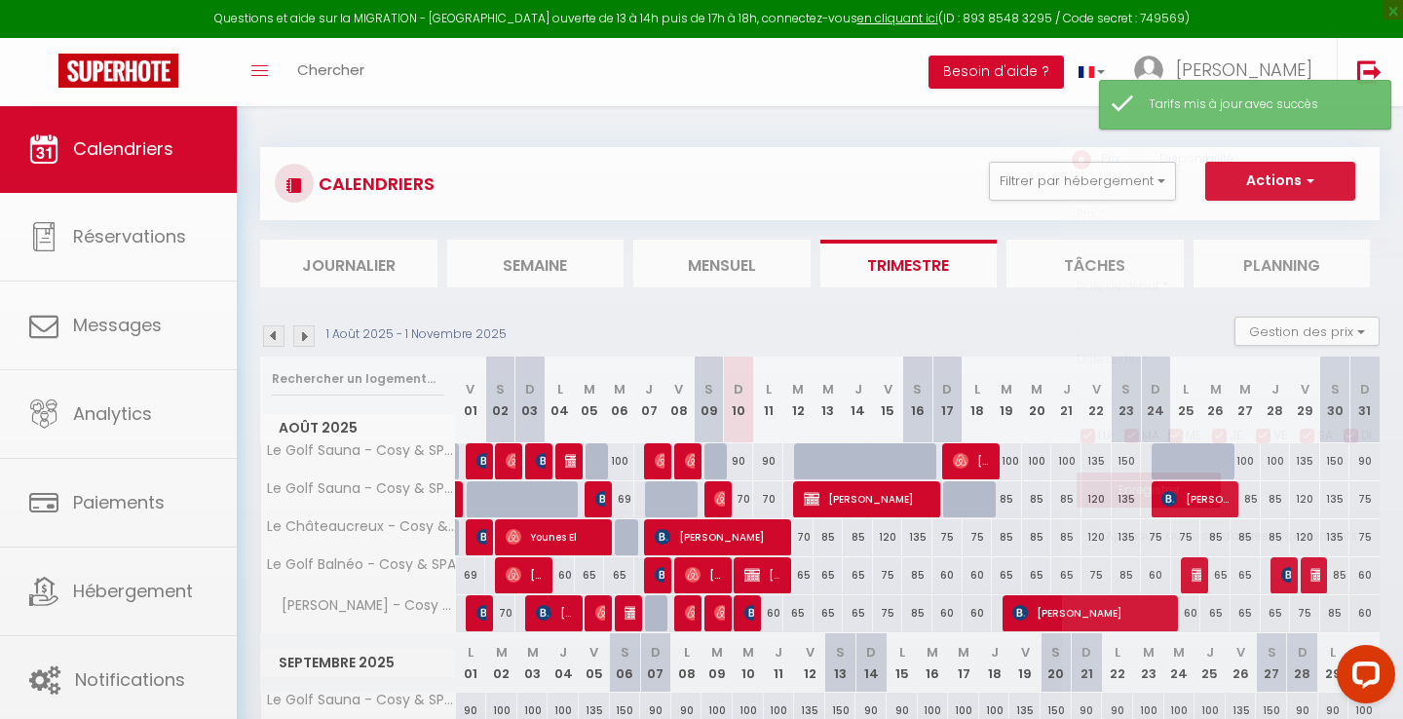
type input "85"
type input "Mer 13 Août 2025"
type input "[DEMOGRAPHIC_DATA][DATE]"
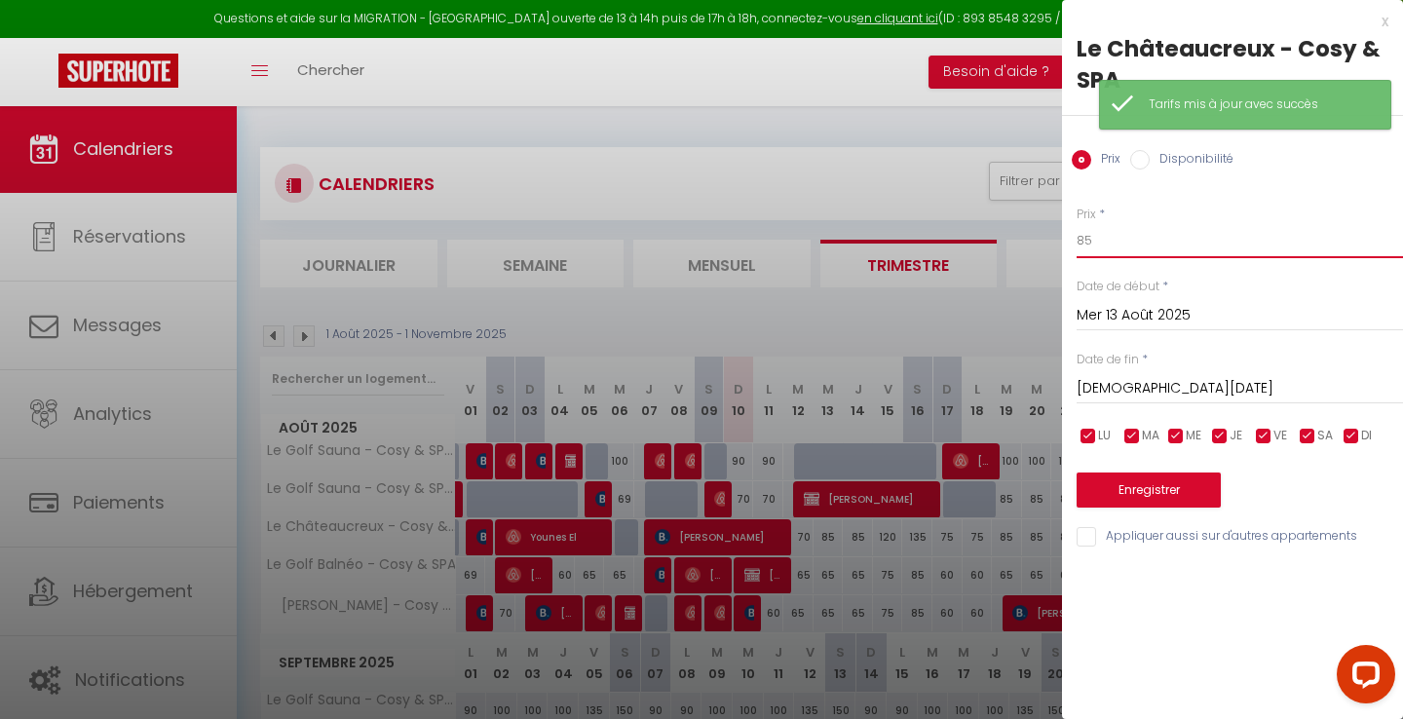
drag, startPoint x: 1149, startPoint y: 235, endPoint x: 992, endPoint y: 233, distance: 156.9
click at [992, 233] on body "Questions et aide sur la MIGRATION - [GEOGRAPHIC_DATA] ouverte de 13 à 14h puis…" at bounding box center [701, 659] width 1403 height 1109
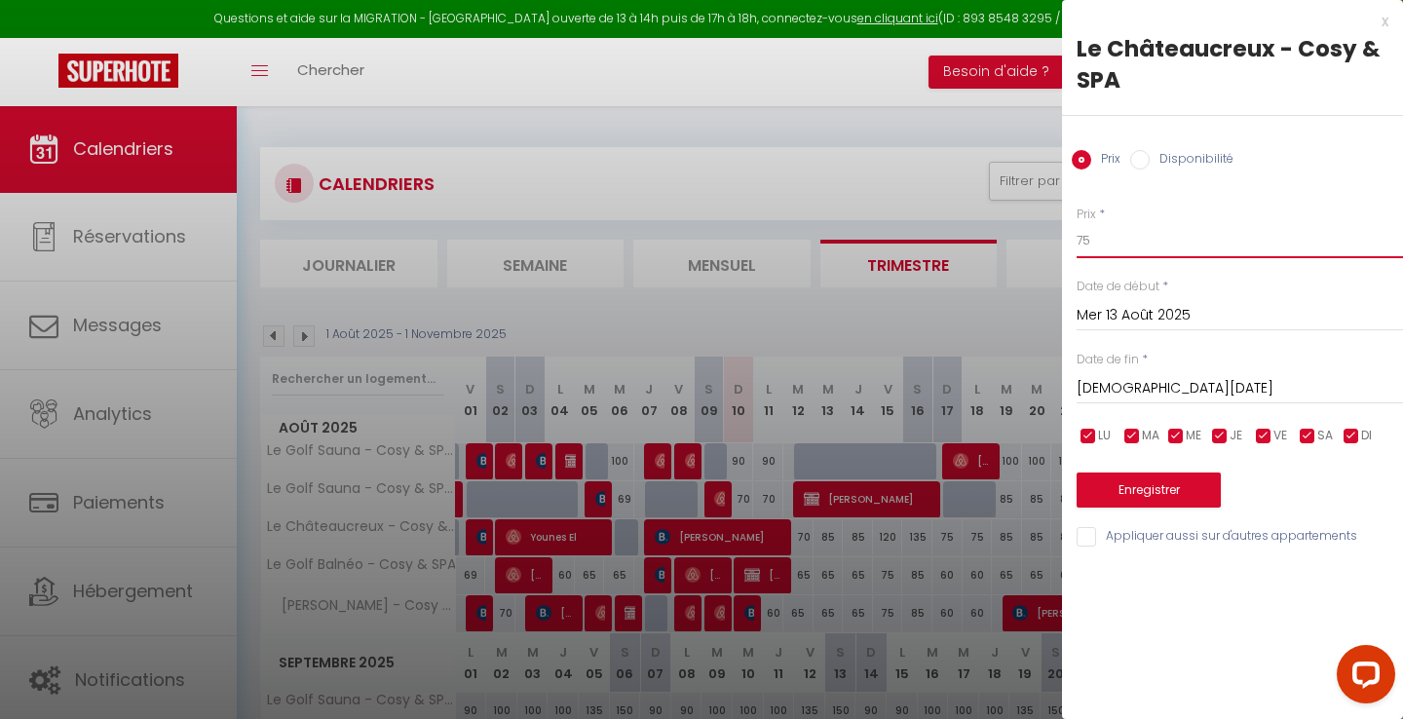
type input "75"
click at [1114, 493] on button "Enregistrer" at bounding box center [1149, 489] width 144 height 35
